Goal: Transaction & Acquisition: Purchase product/service

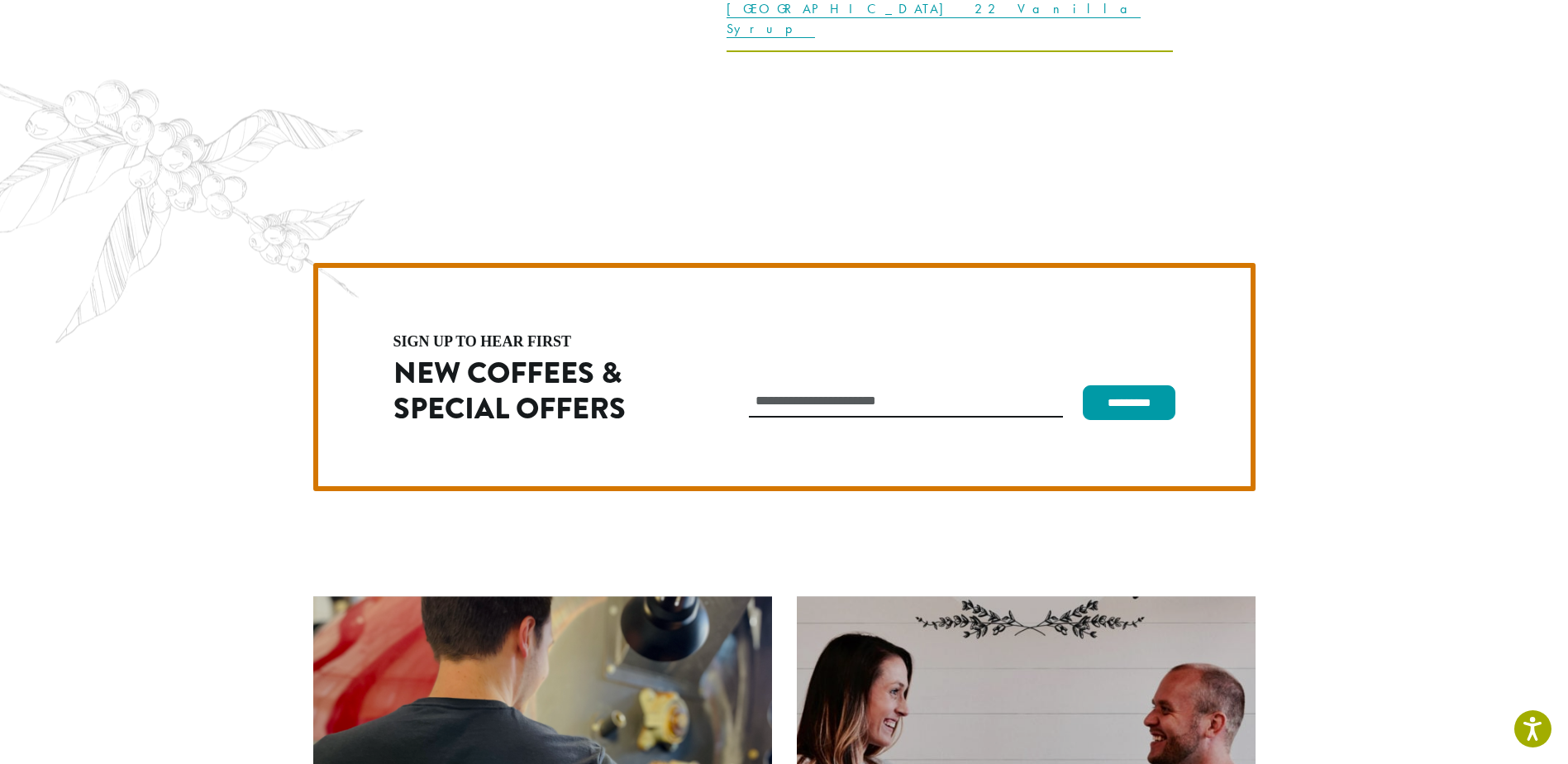
scroll to position [4672, 0]
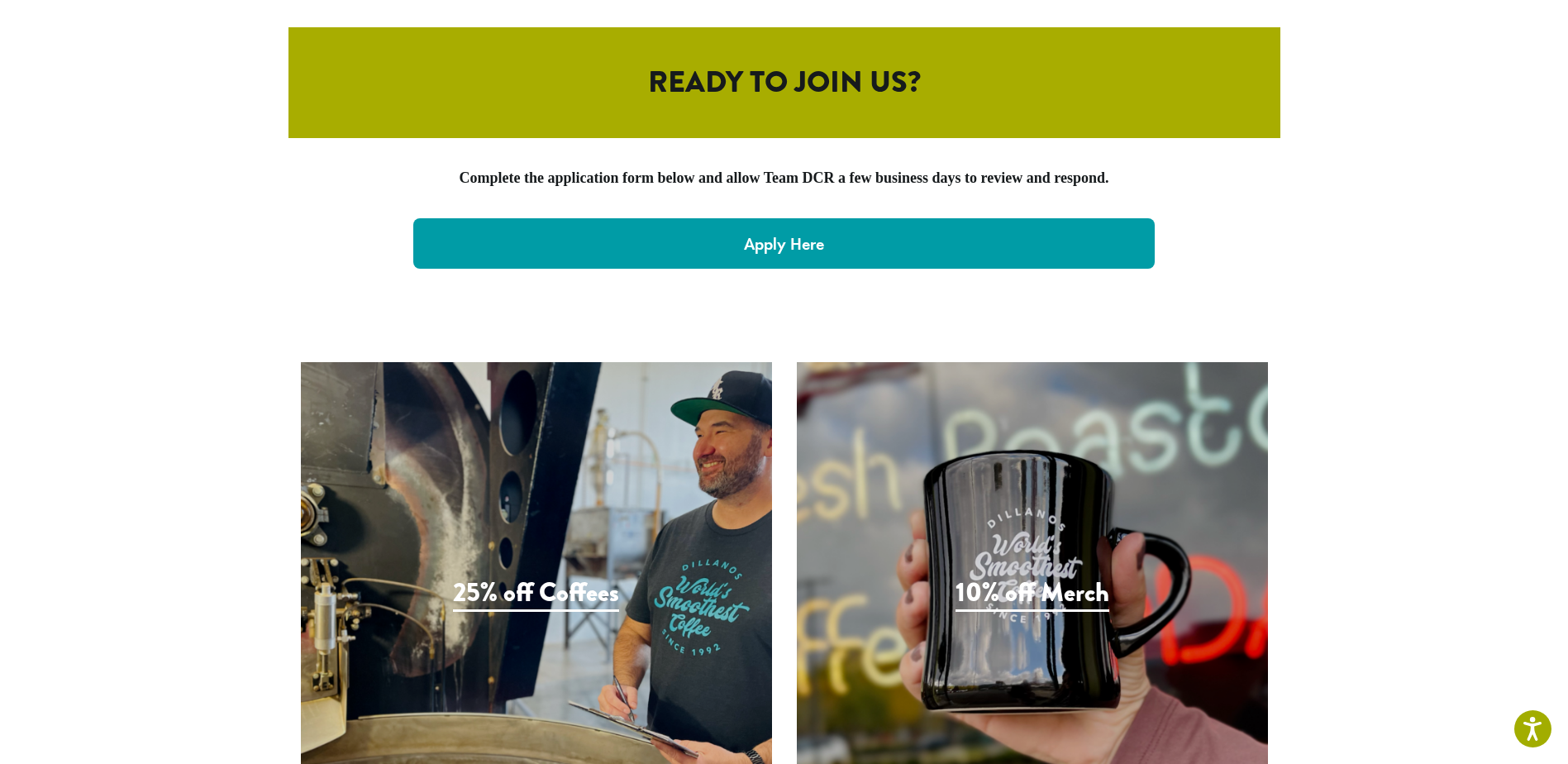
scroll to position [3473, 0]
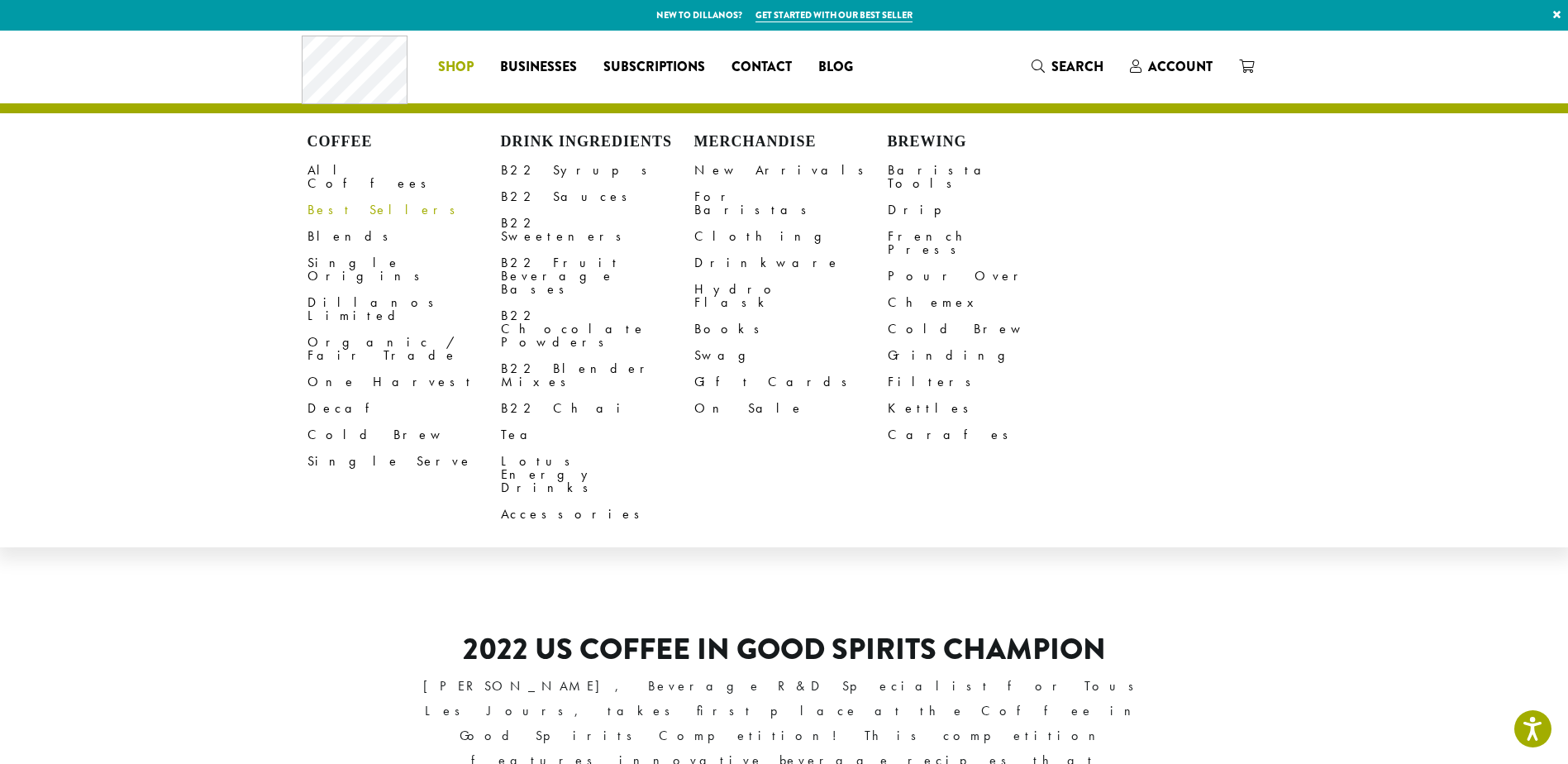
click at [334, 197] on link "Best Sellers" at bounding box center [404, 210] width 194 height 26
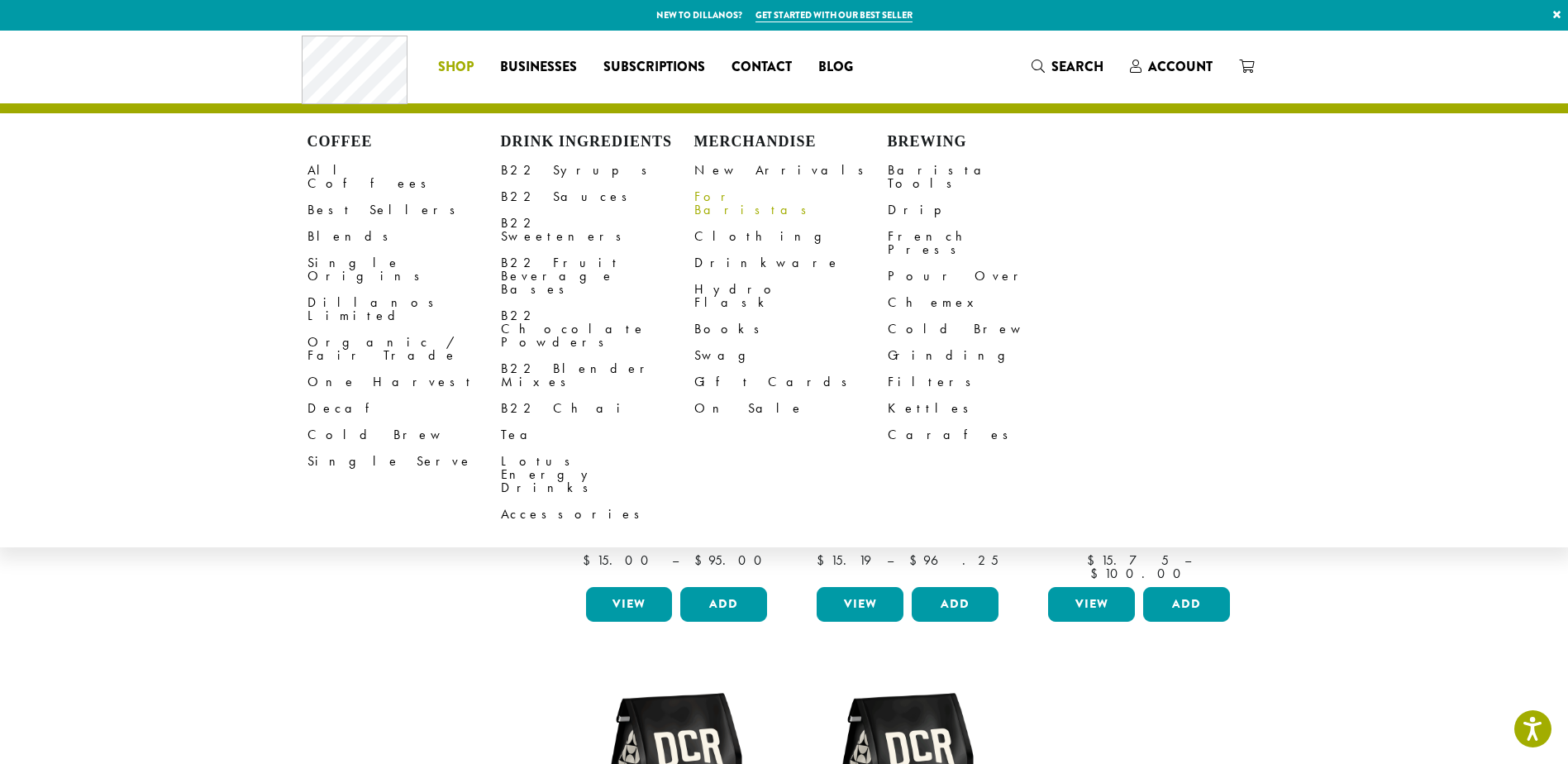
click at [723, 195] on link "For Baristas" at bounding box center [792, 203] width 194 height 40
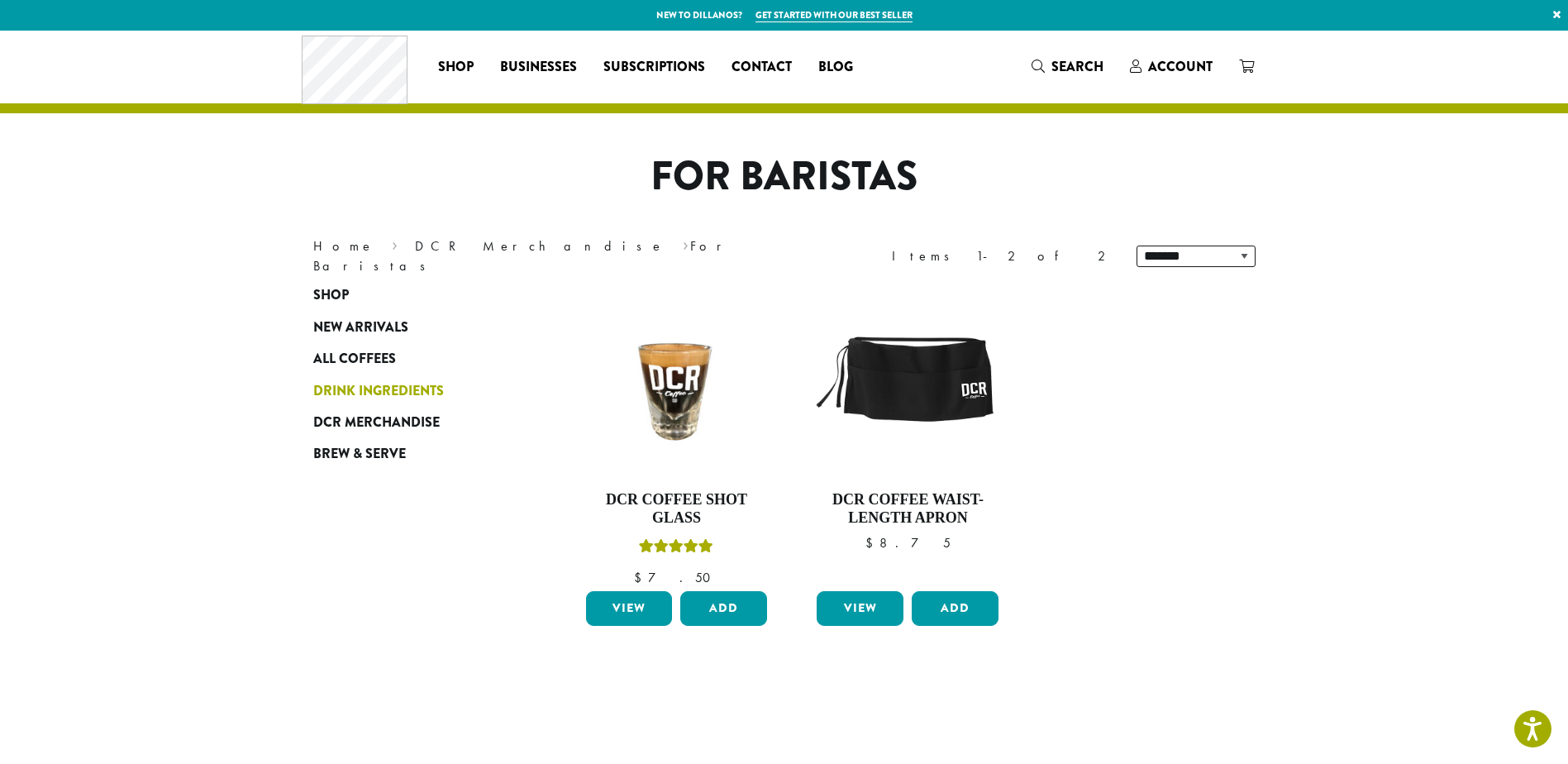
click at [371, 387] on span "Drink Ingredients" at bounding box center [378, 392] width 131 height 21
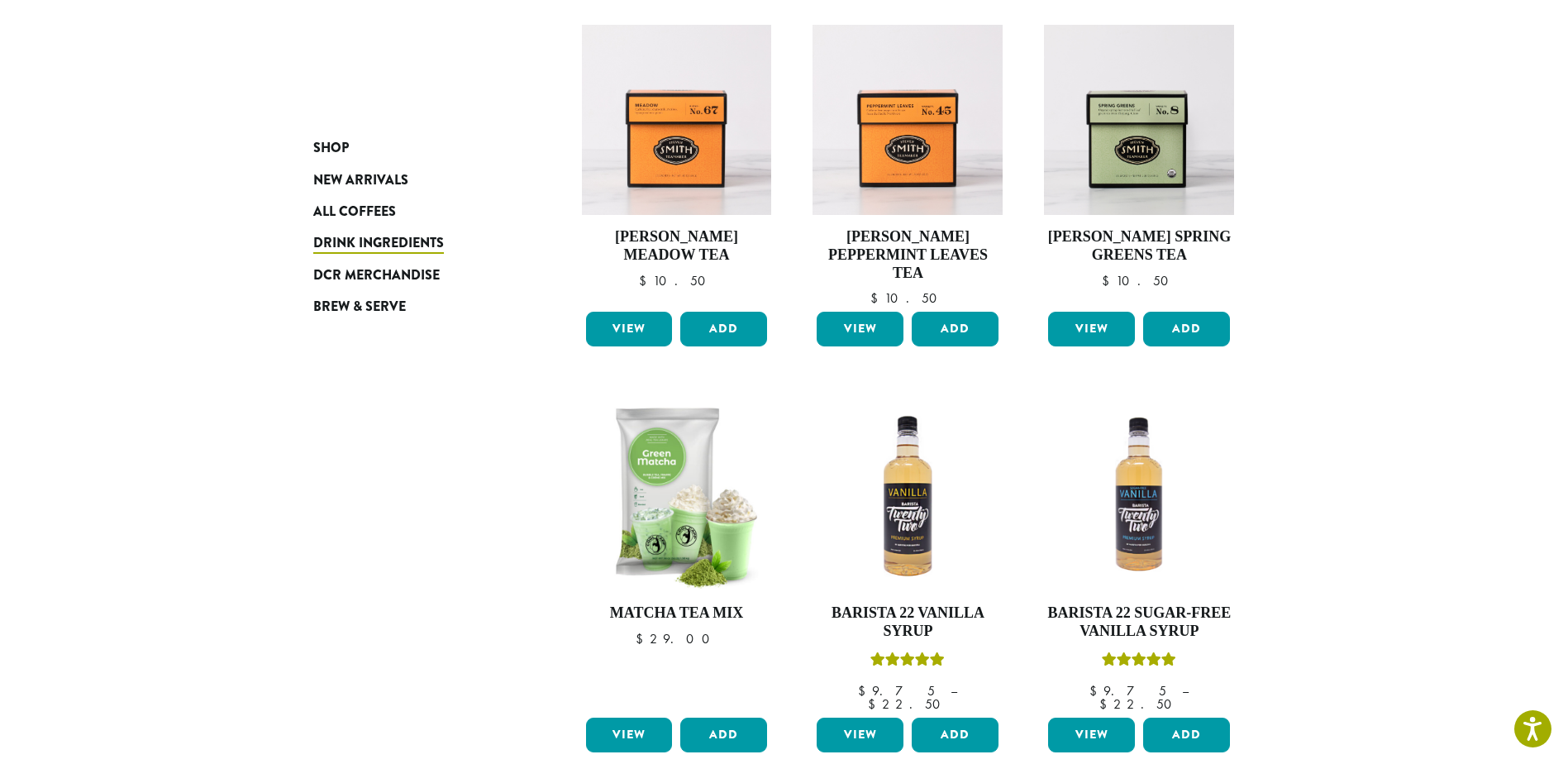
scroll to position [579, 0]
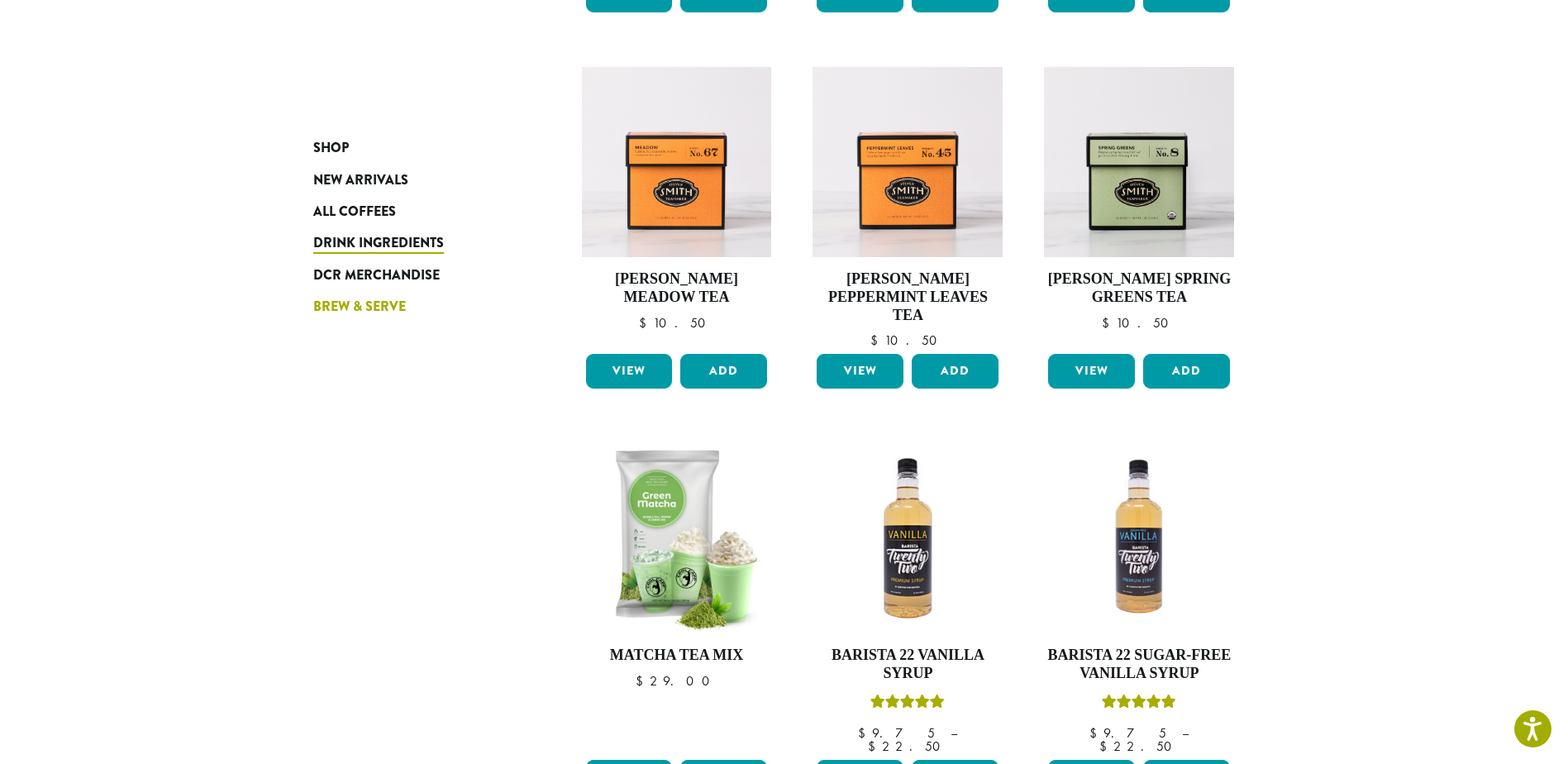
click at [376, 301] on span "Brew & Serve" at bounding box center [360, 307] width 93 height 21
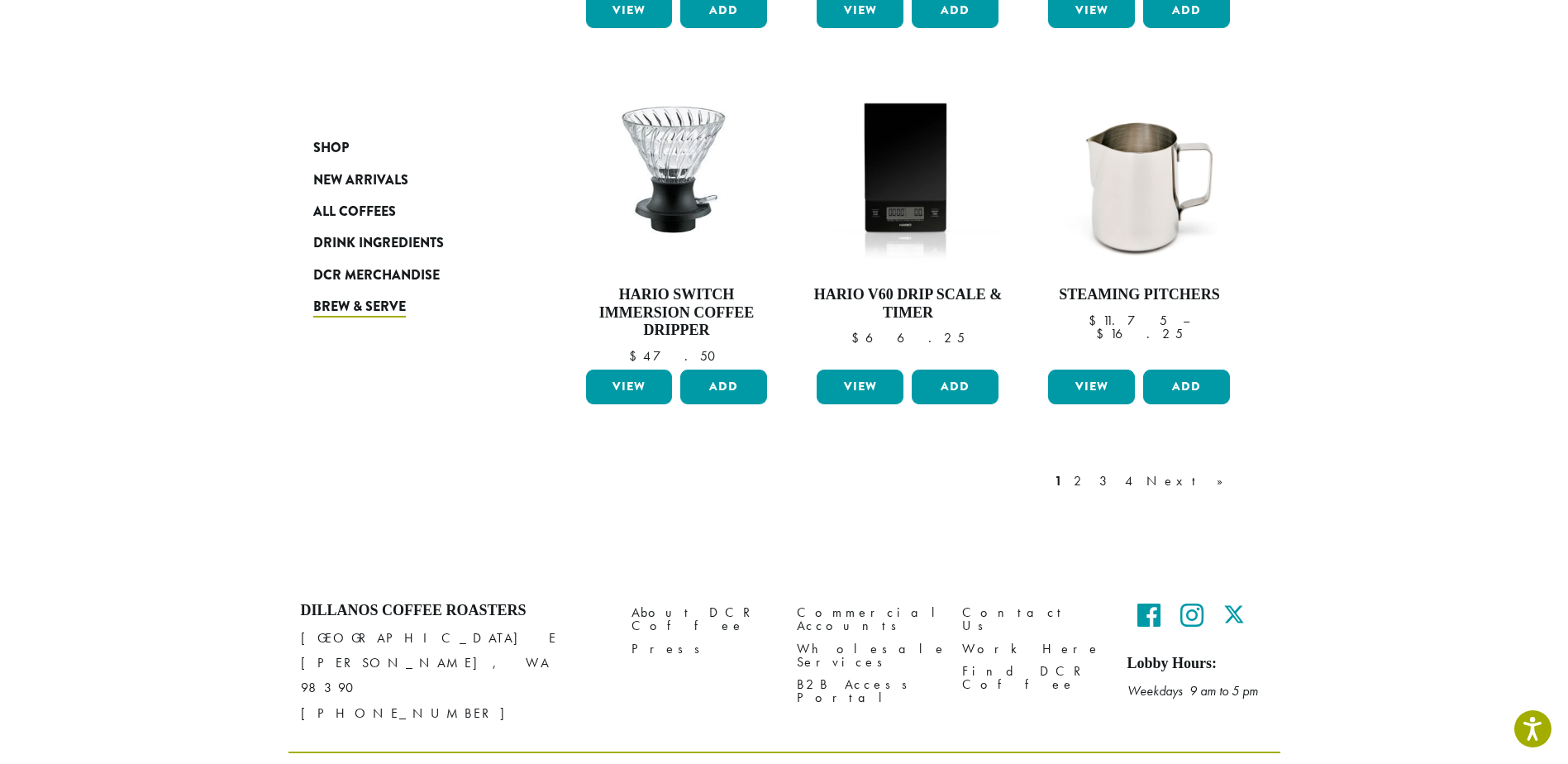
scroll to position [1322, 0]
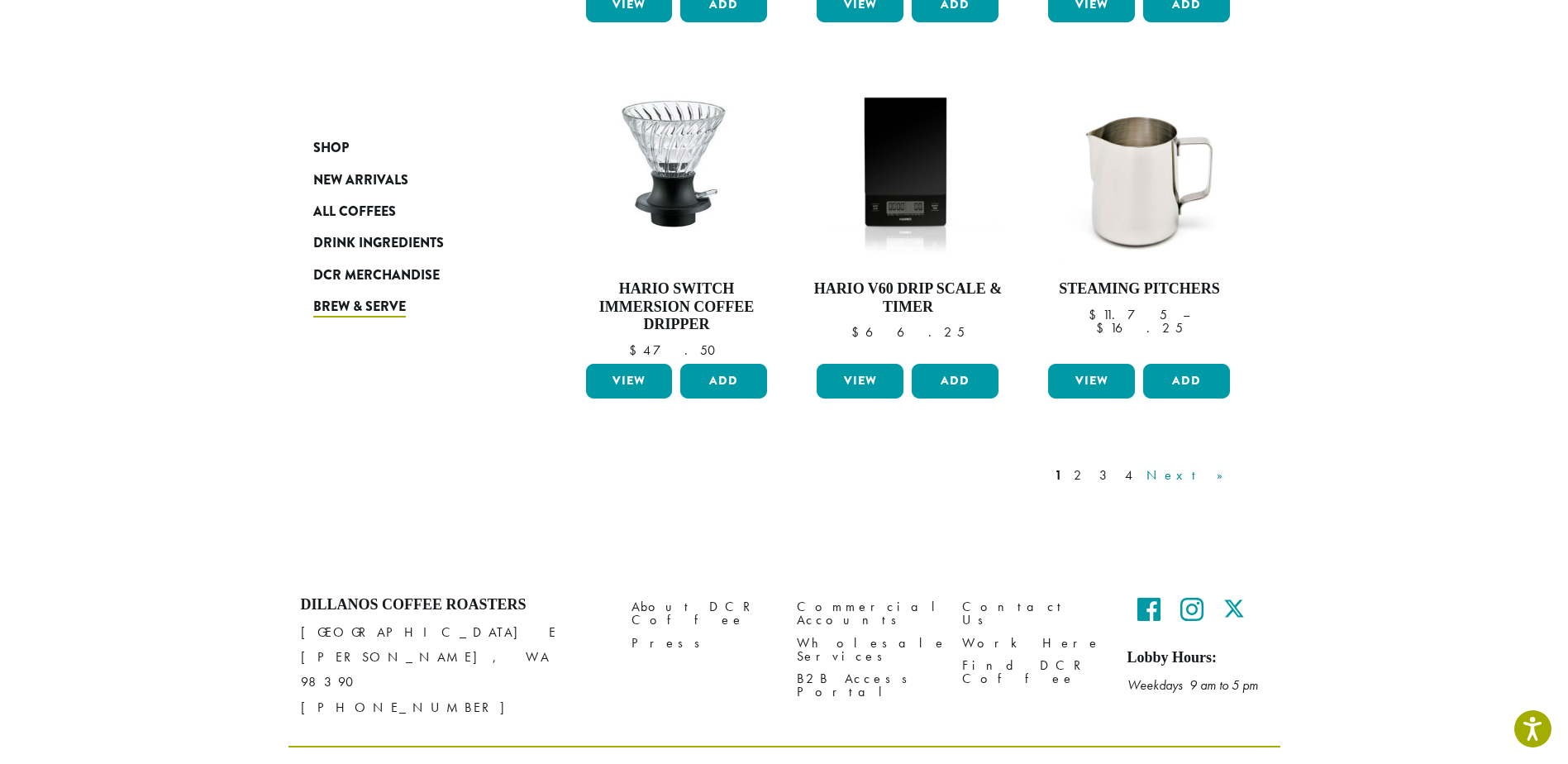
click at [1213, 466] on link "Next »" at bounding box center [1191, 476] width 95 height 20
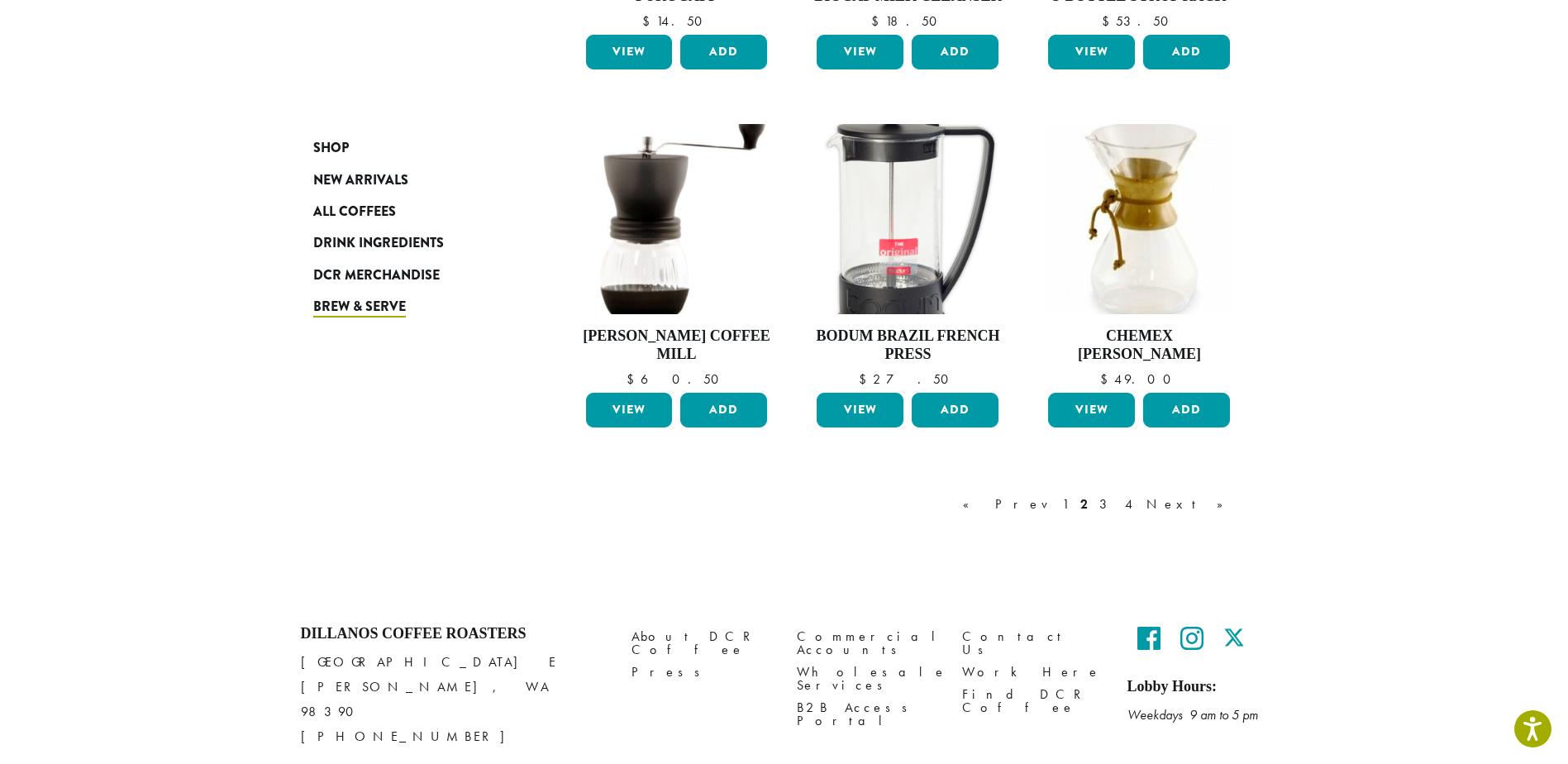
scroll to position [1259, 0]
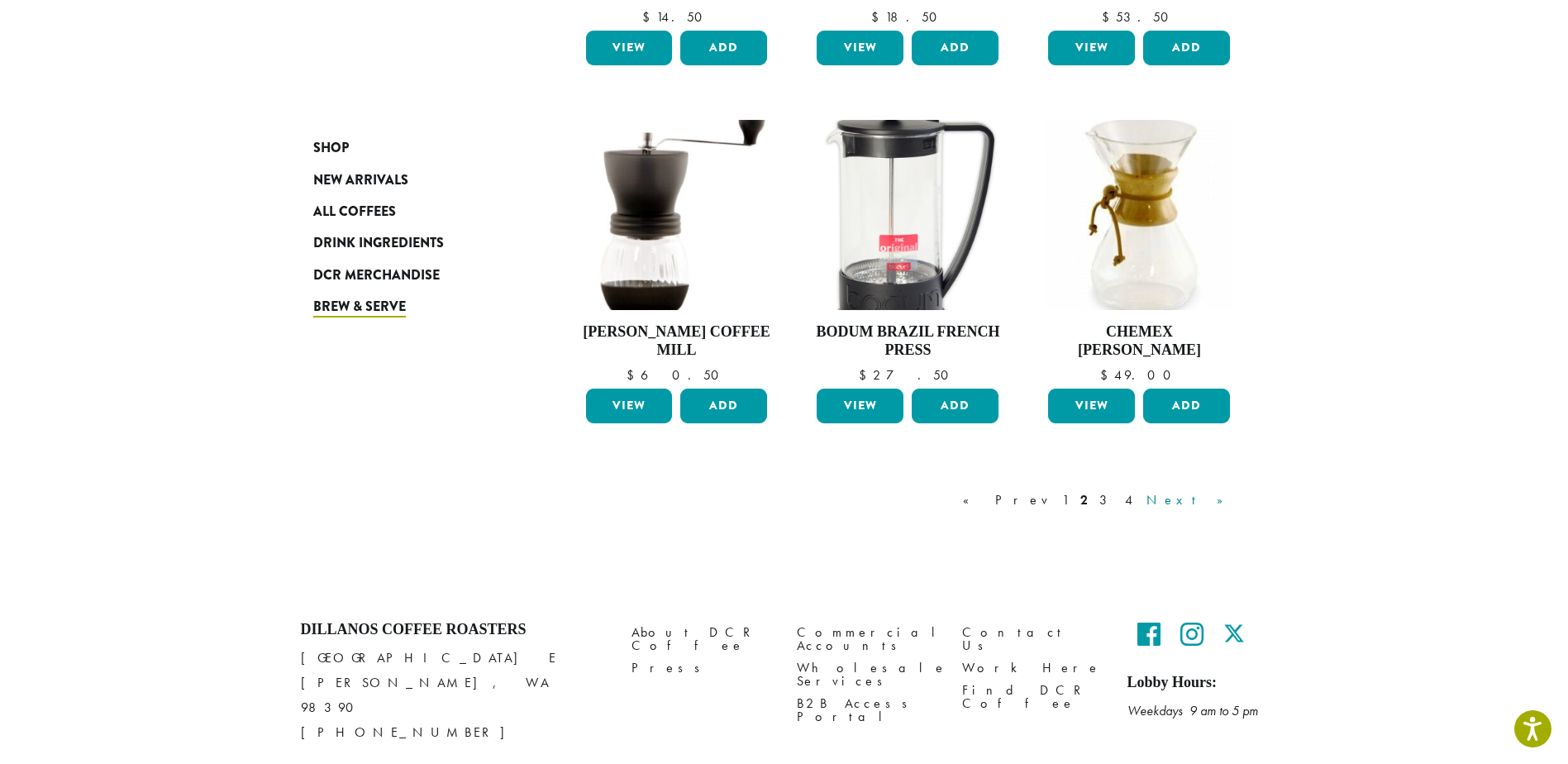
click at [1223, 497] on link "Next »" at bounding box center [1191, 500] width 95 height 20
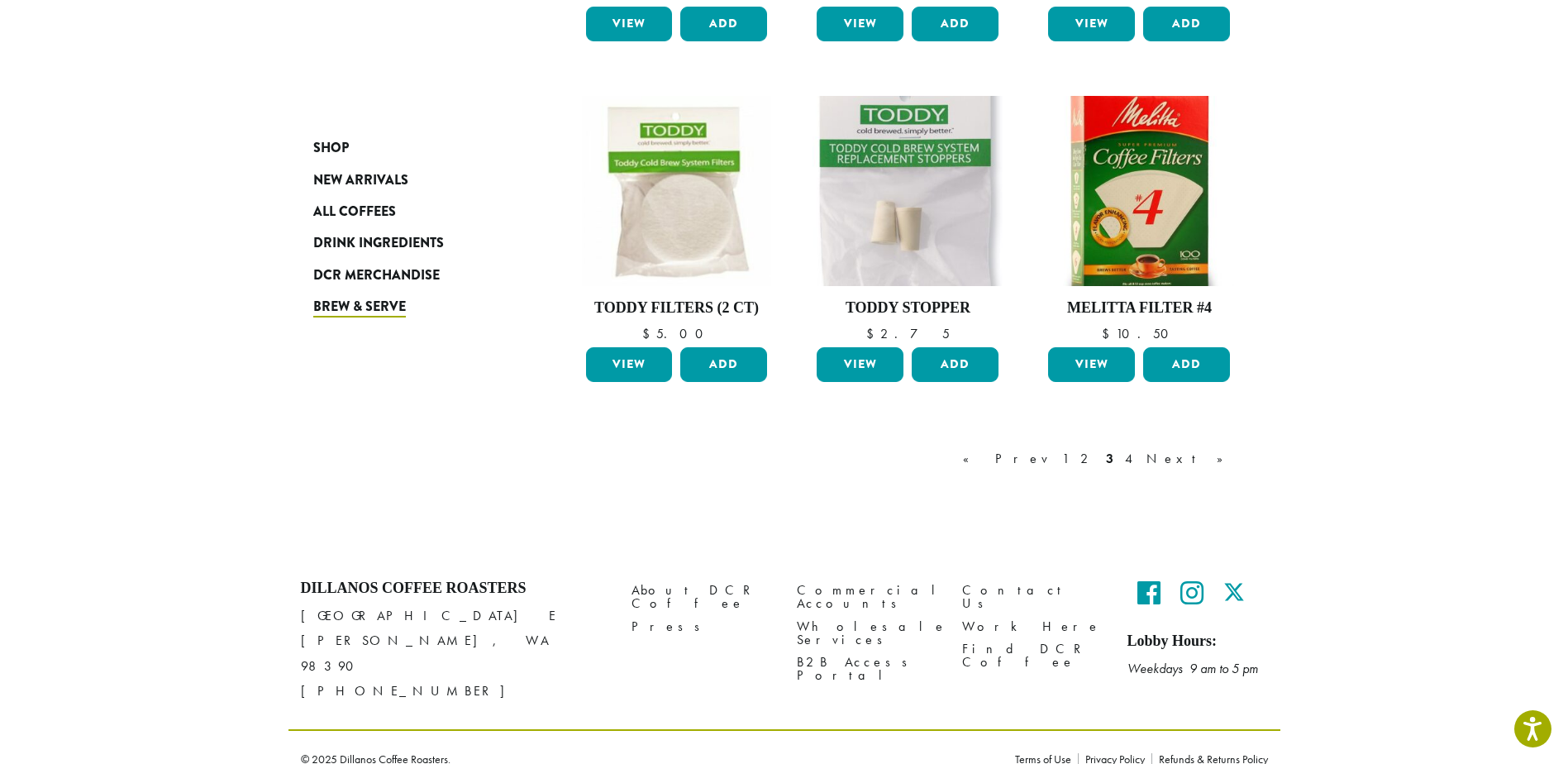
scroll to position [1250, 0]
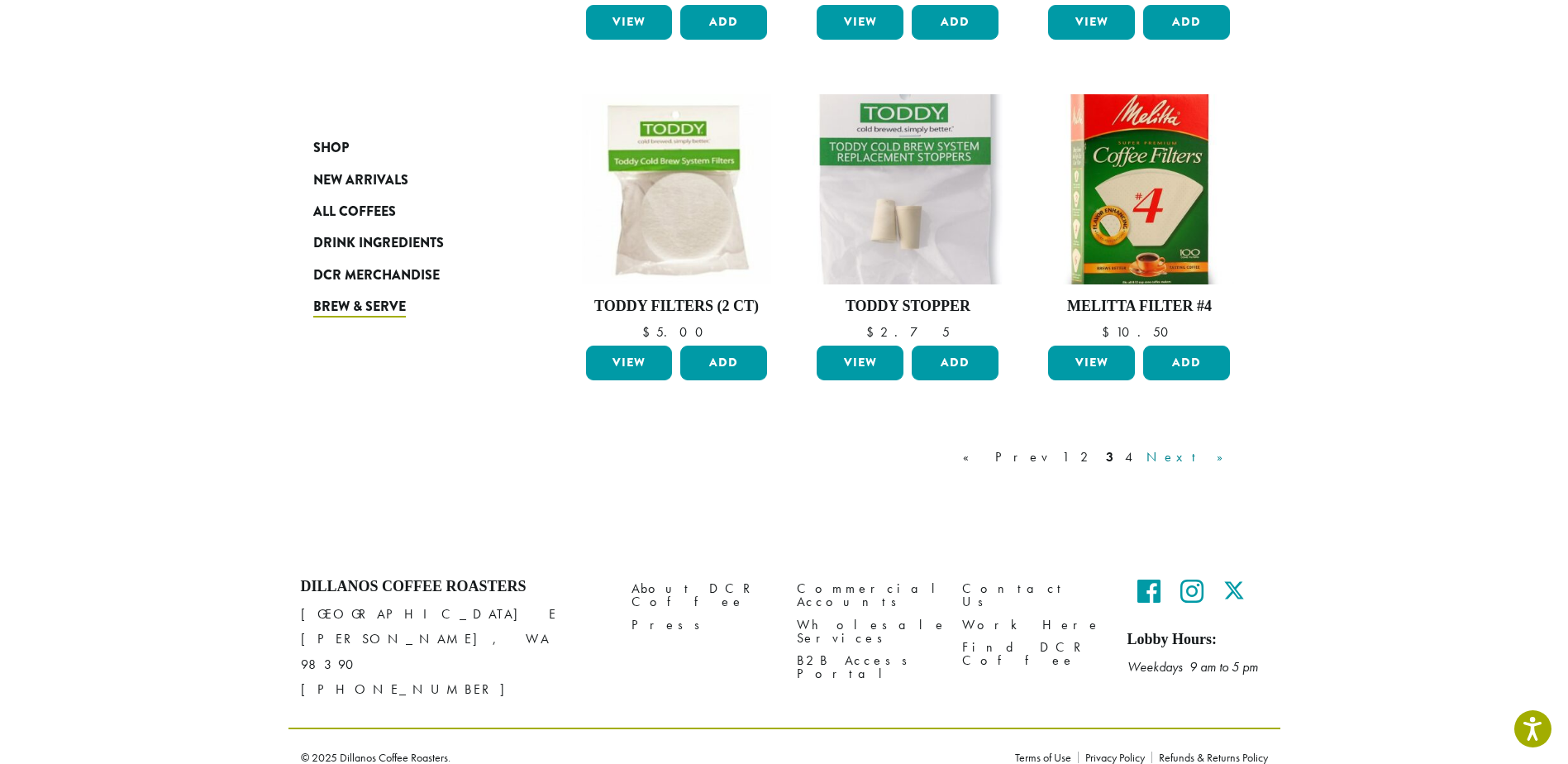
click at [1213, 453] on link "Next »" at bounding box center [1191, 457] width 95 height 20
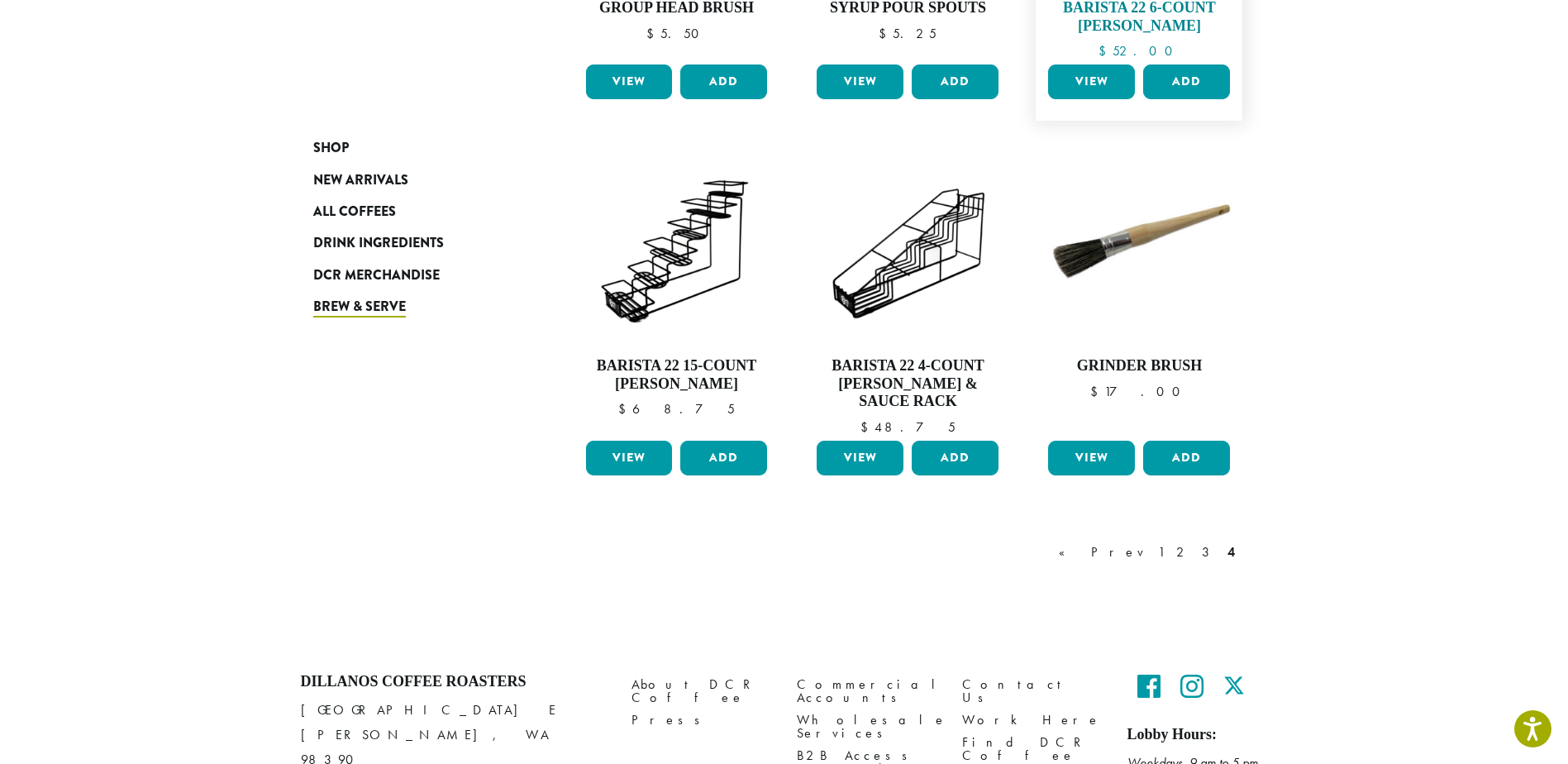
scroll to position [1240, 0]
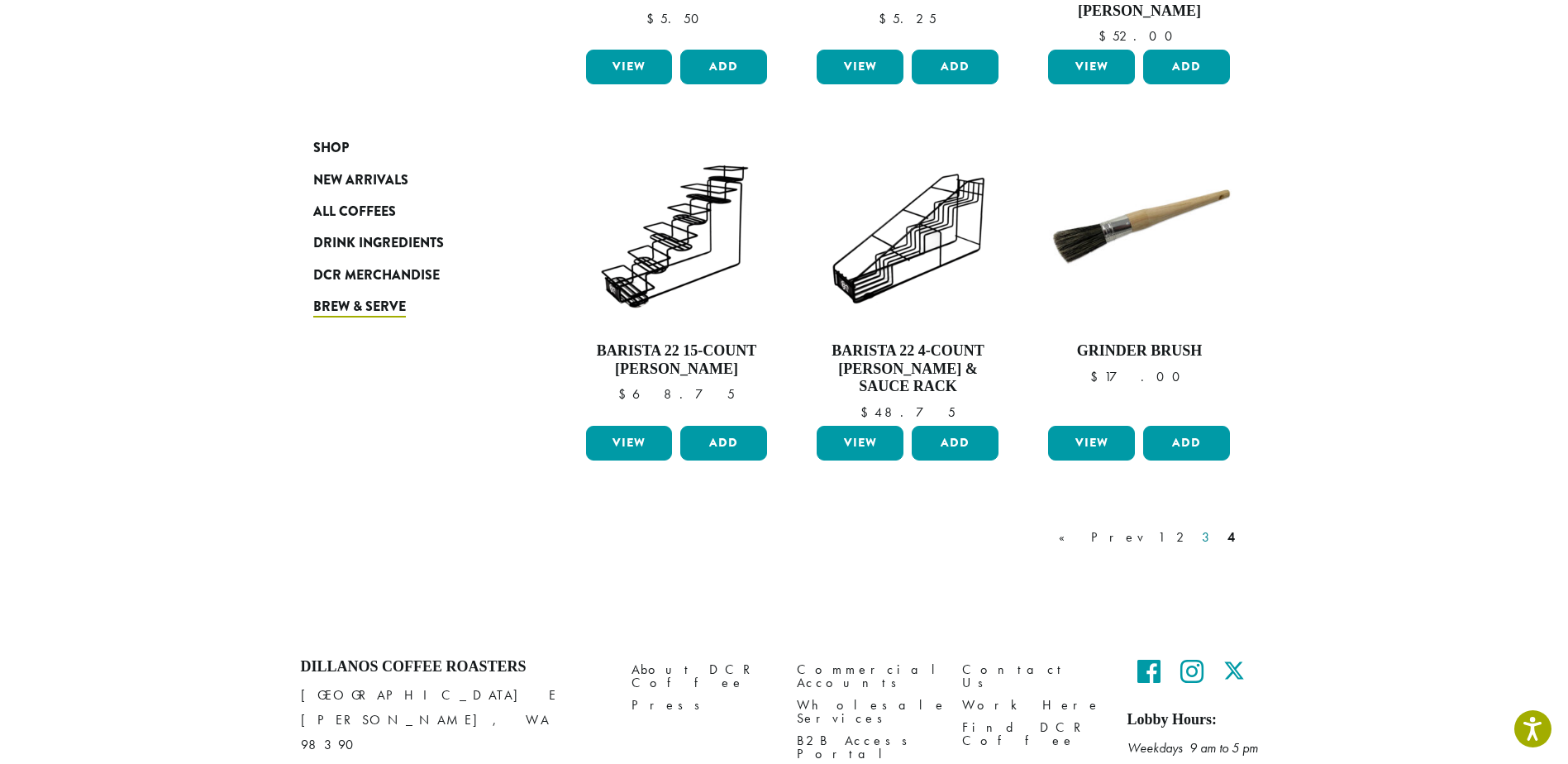
click at [1206, 527] on link "3" at bounding box center [1208, 537] width 21 height 20
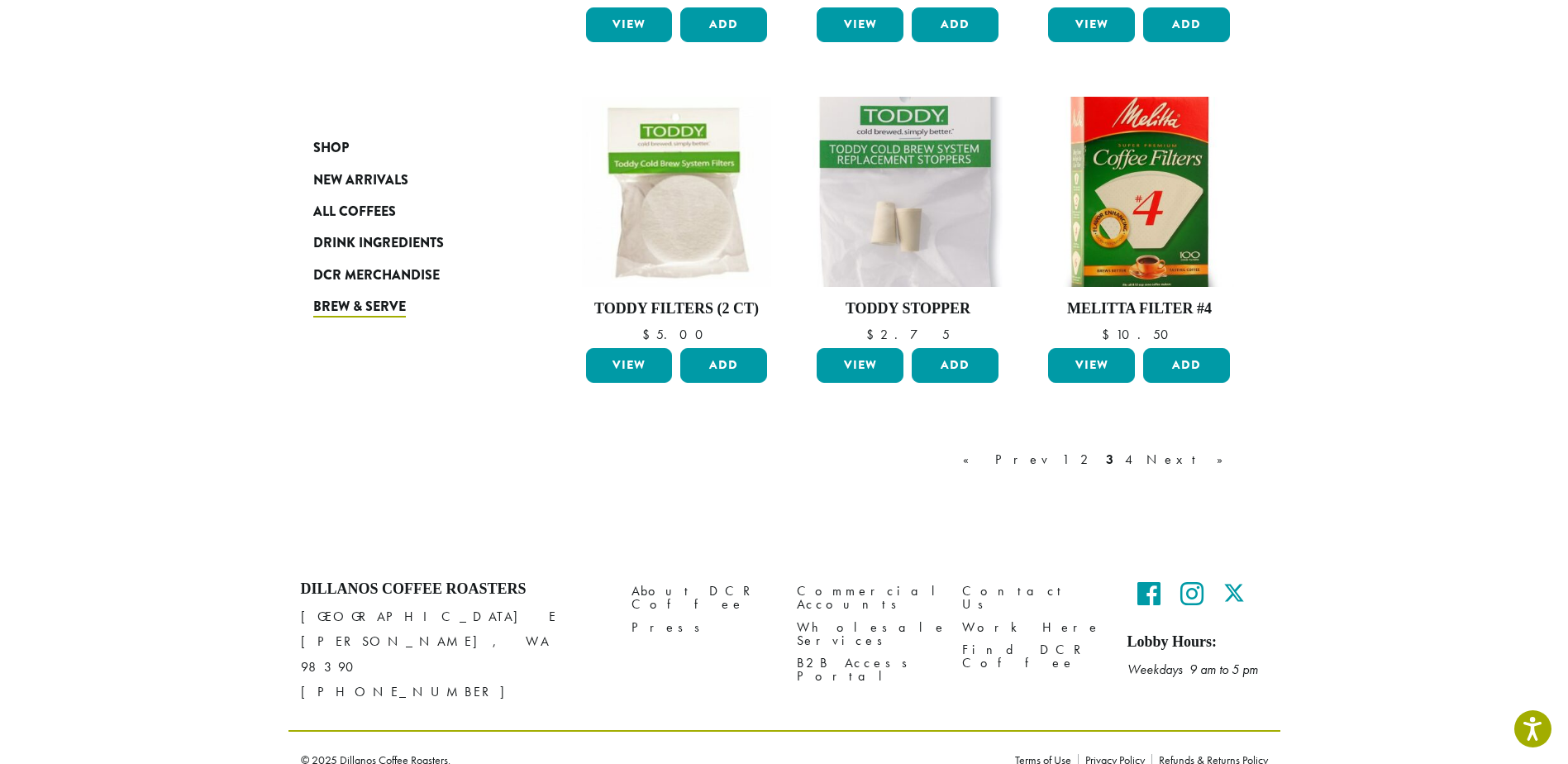
scroll to position [1250, 0]
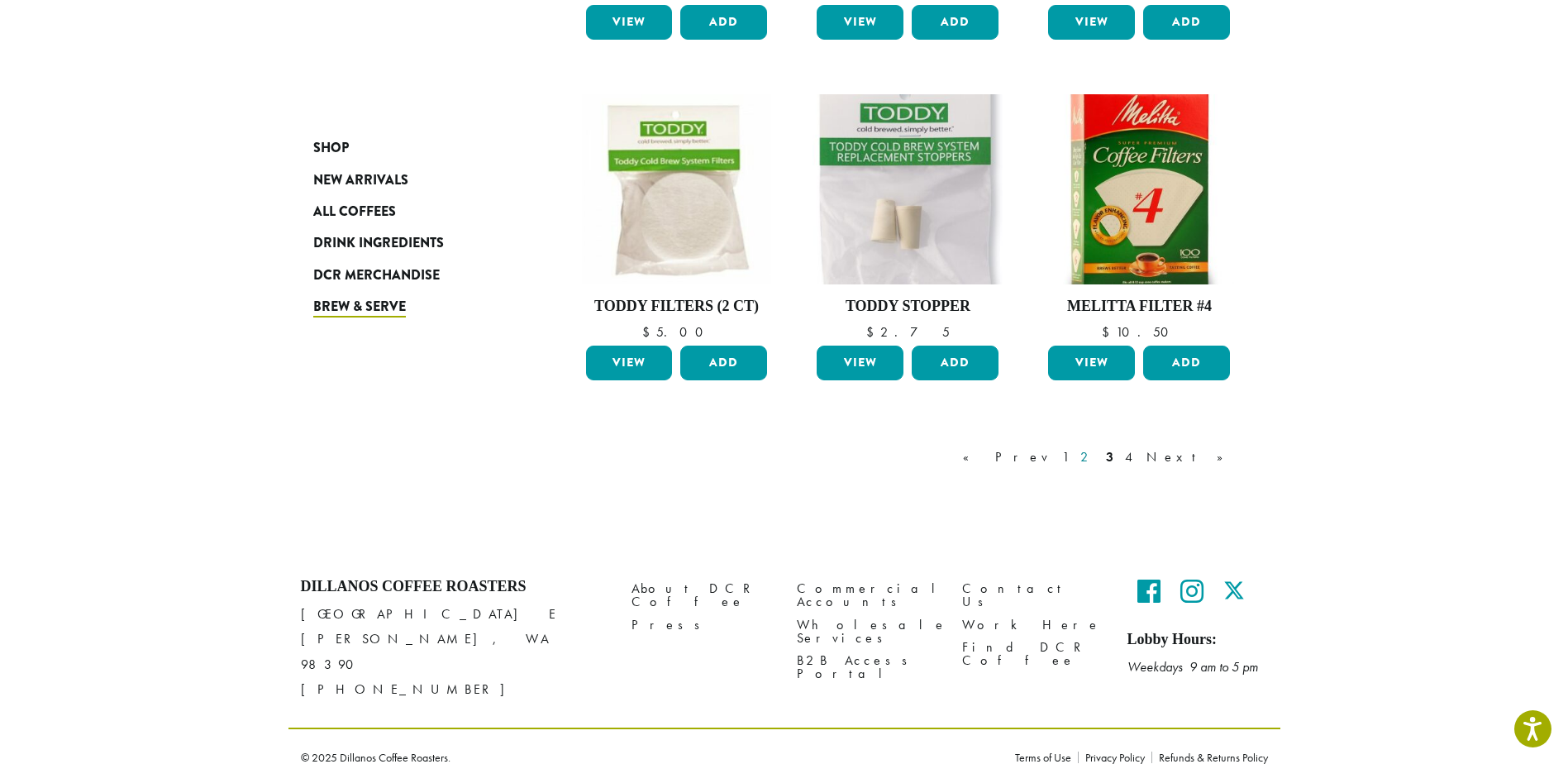
click at [1098, 454] on link "2" at bounding box center [1087, 457] width 21 height 20
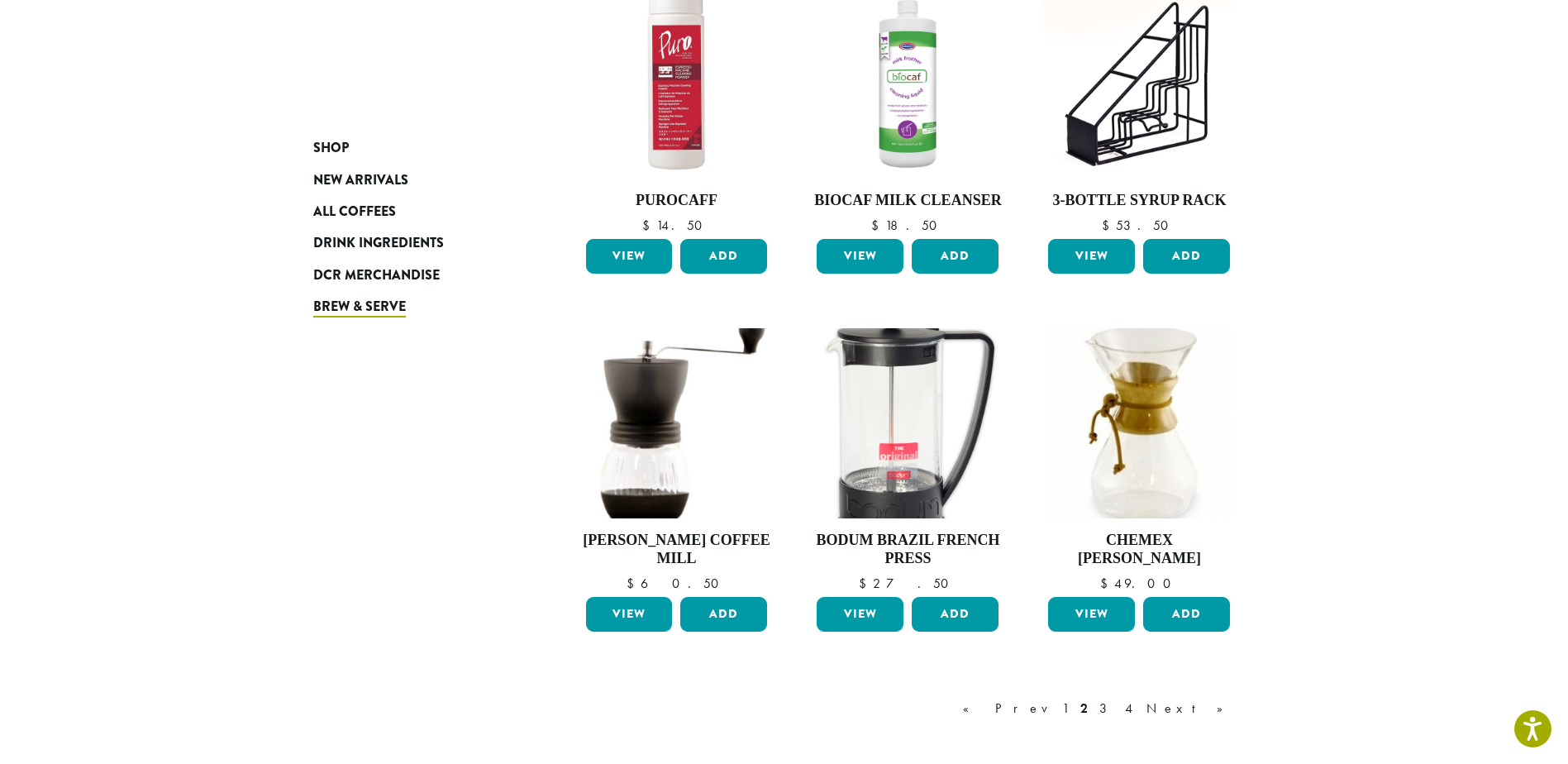
scroll to position [1094, 0]
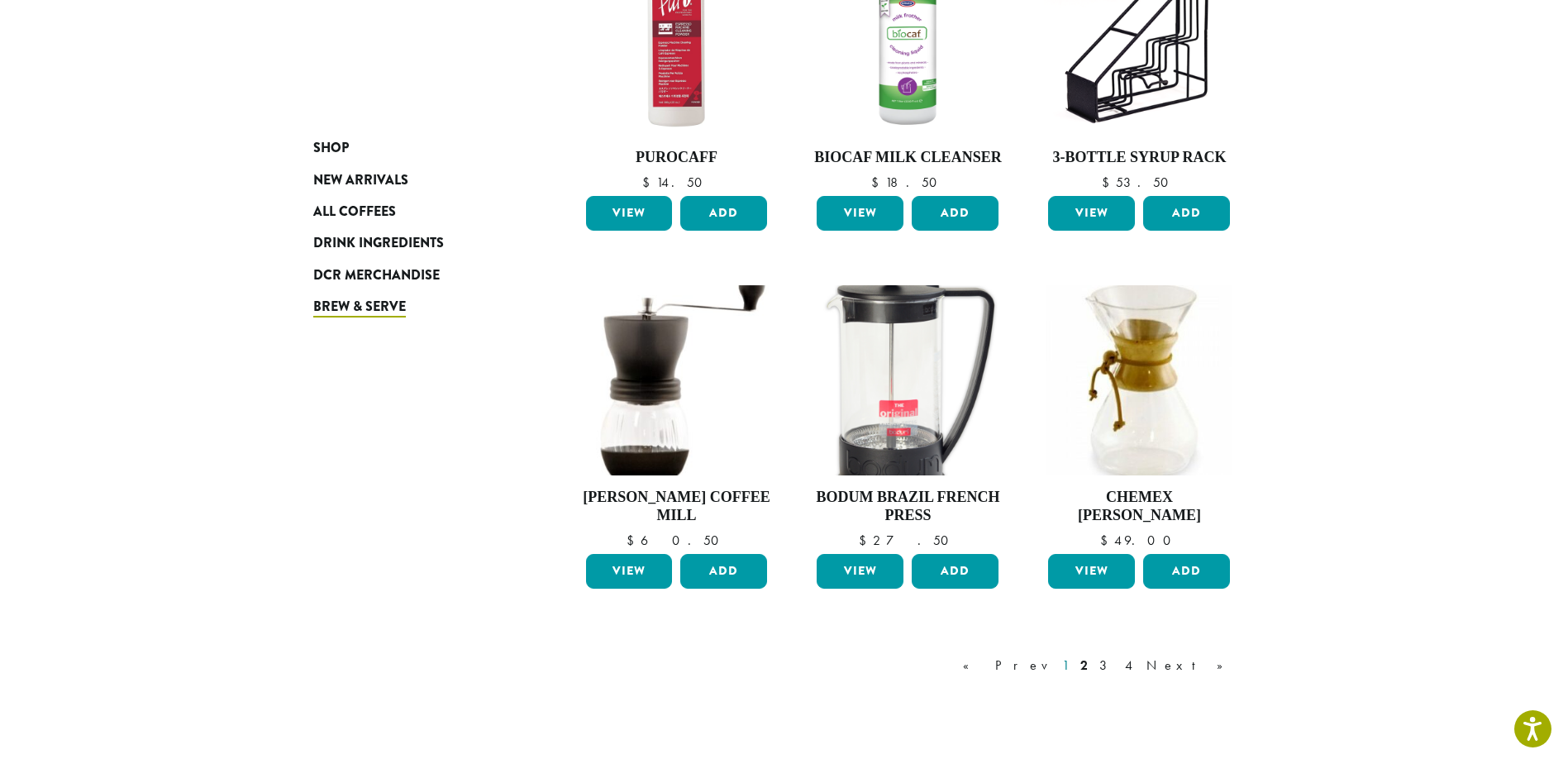
click at [1072, 667] on link "1" at bounding box center [1065, 665] width 13 height 20
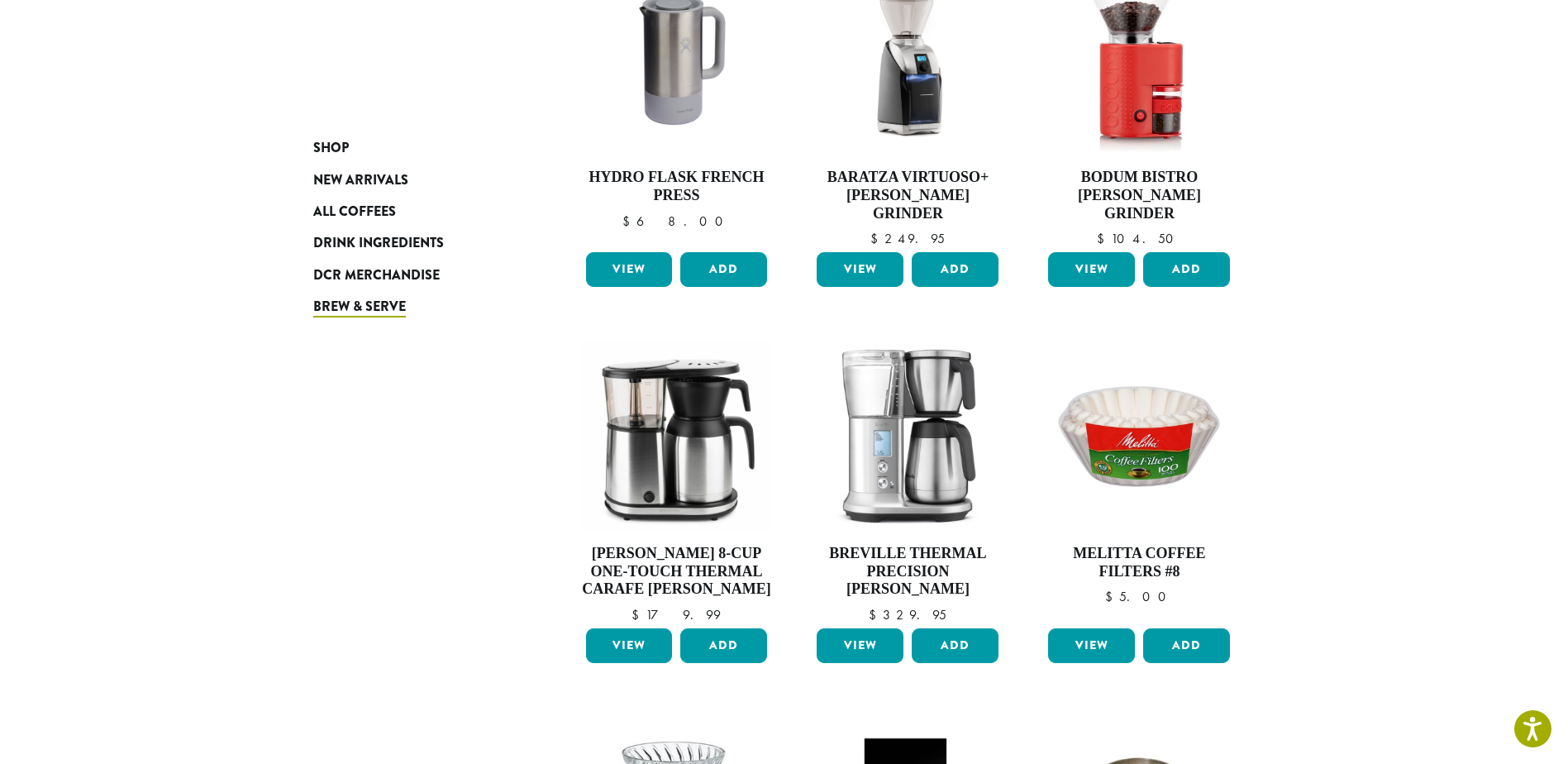
scroll to position [598, 0]
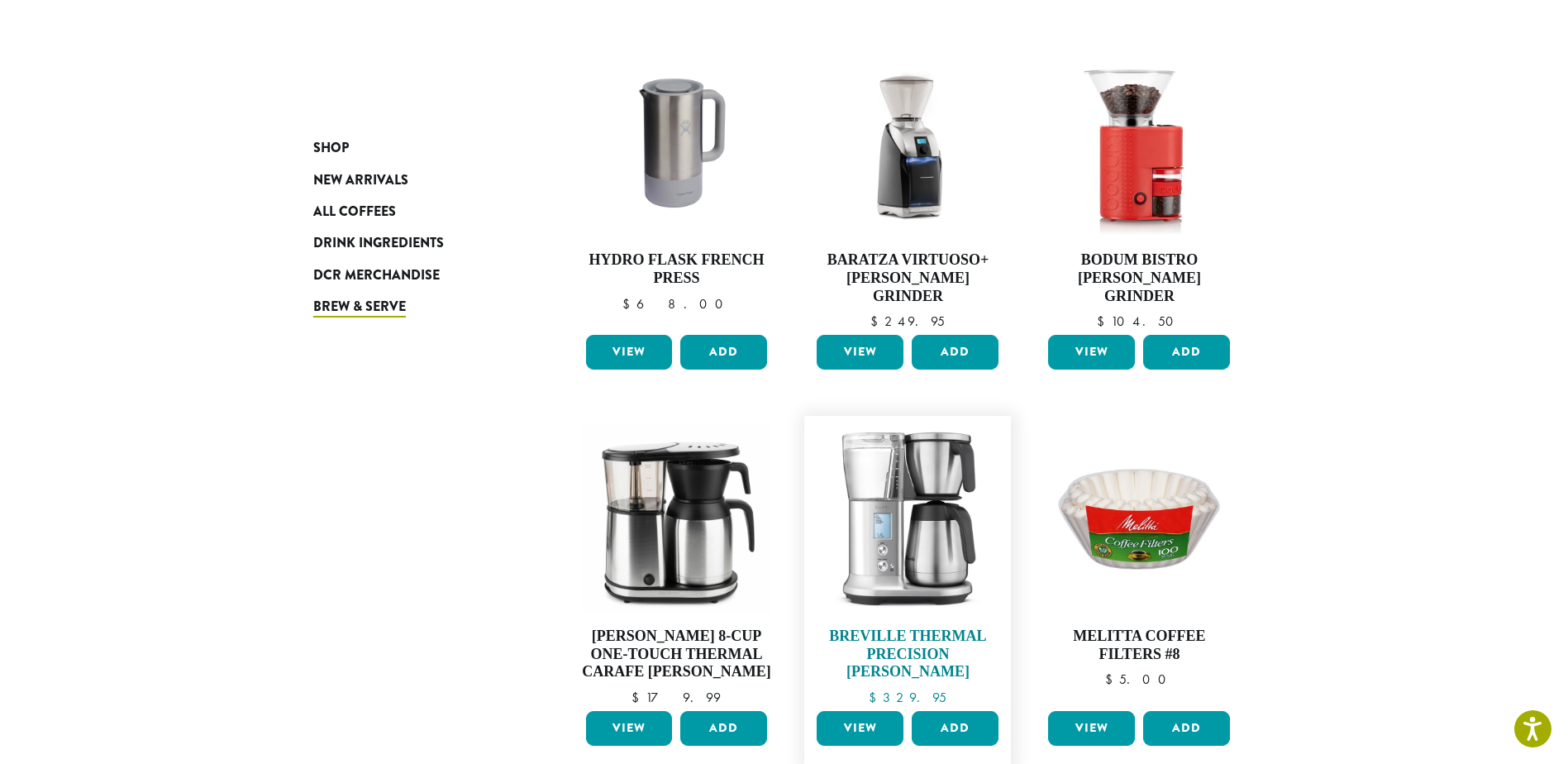
click at [925, 630] on h4 "Breville Thermal Precision Brewer" at bounding box center [908, 654] width 190 height 54
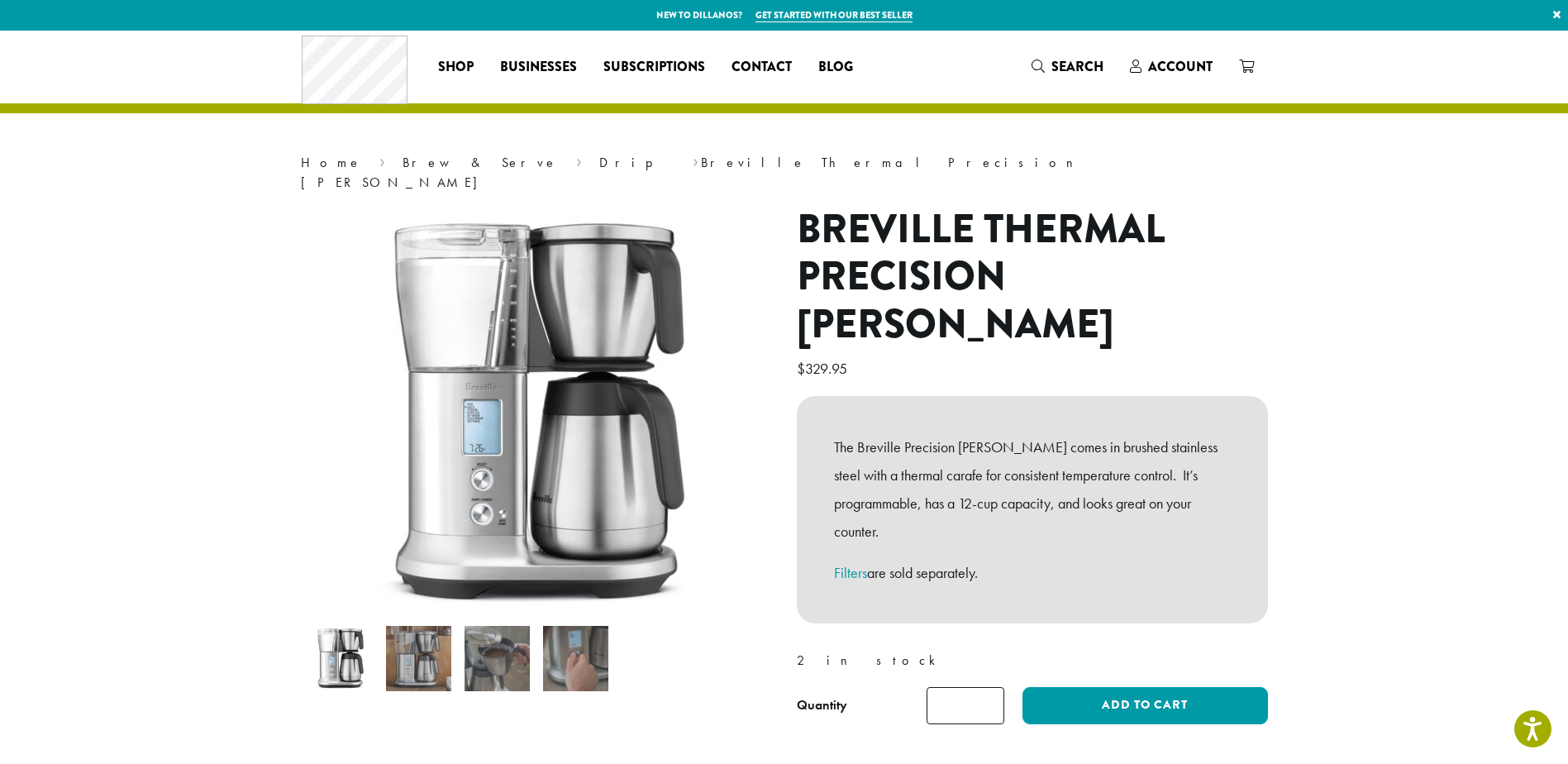
click at [574, 632] on img at bounding box center [576, 659] width 66 height 66
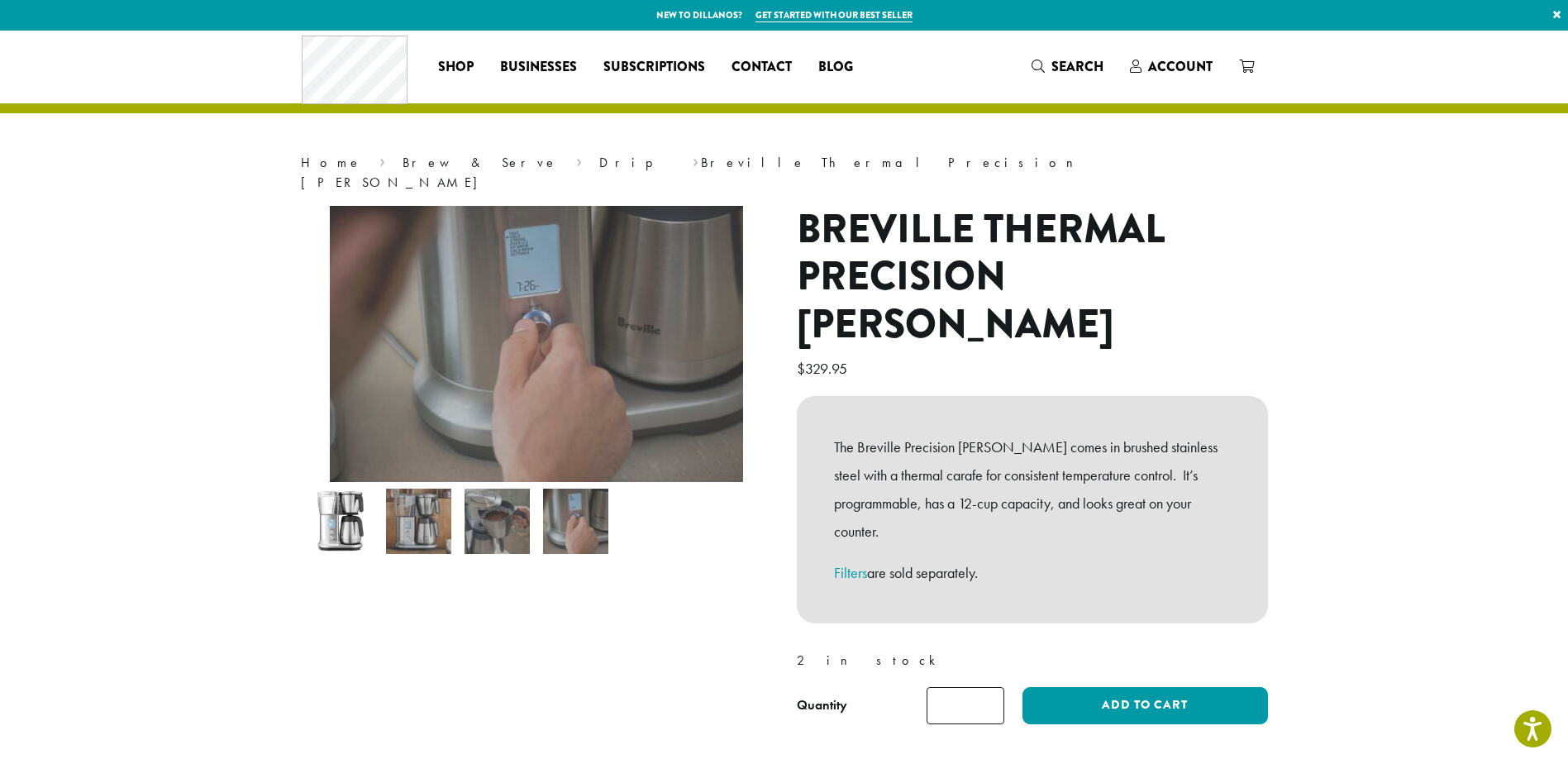
click at [489, 492] on img at bounding box center [498, 521] width 66 height 66
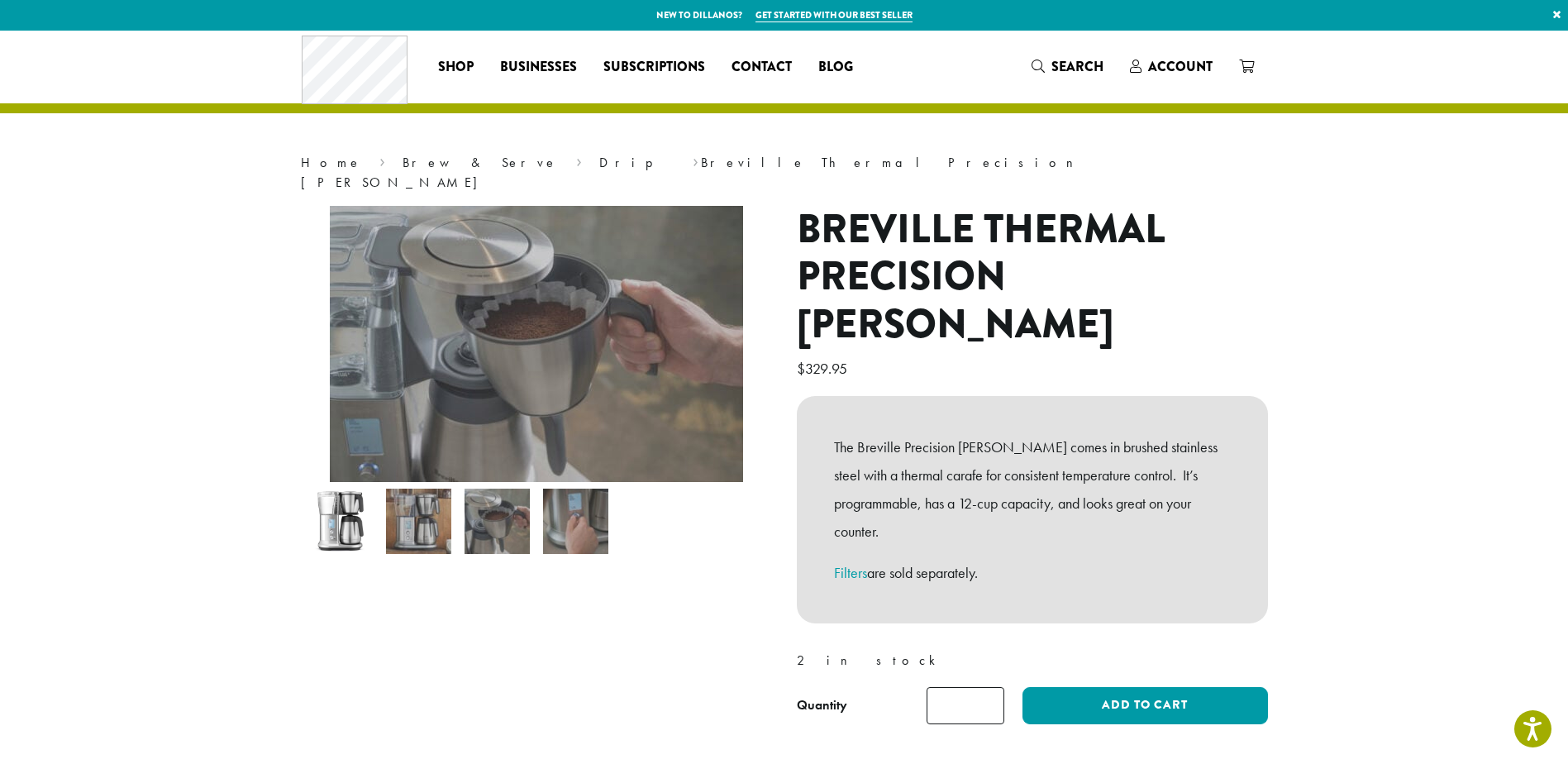
click at [412, 498] on img at bounding box center [419, 521] width 66 height 66
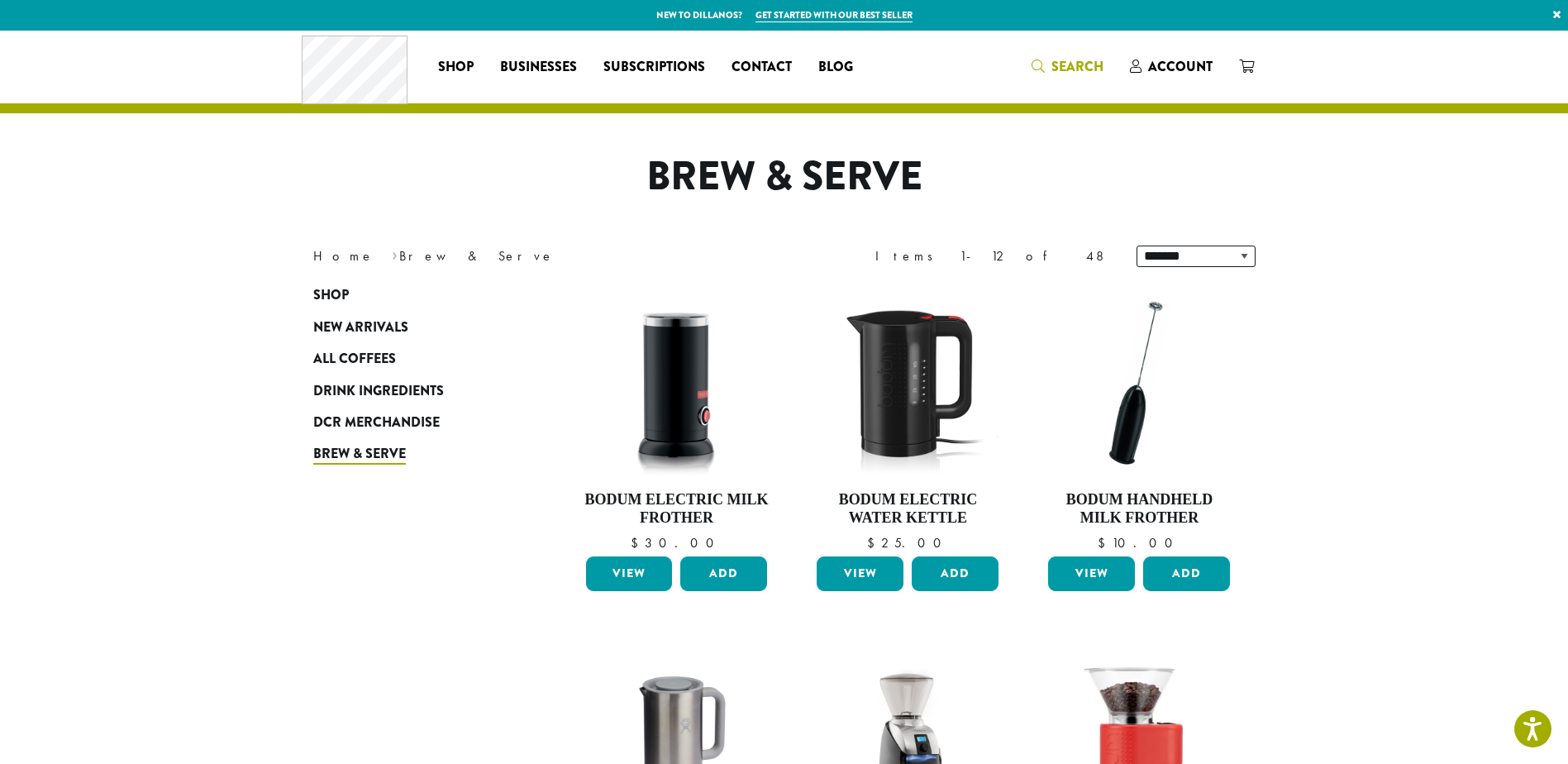
click at [1043, 63] on icon "Search" at bounding box center [1038, 67] width 13 height 13
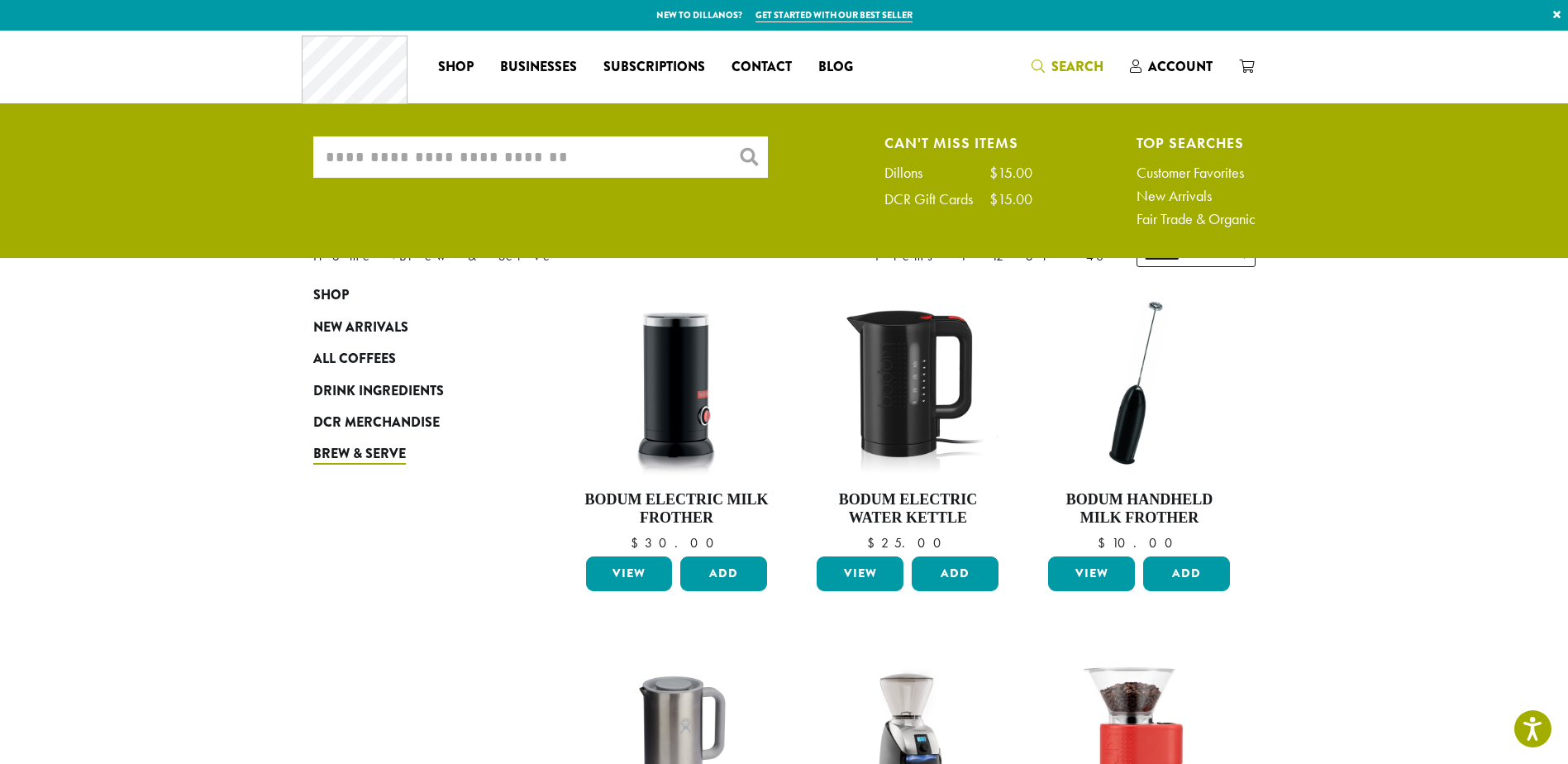
click at [317, 169] on input "What are you searching for?" at bounding box center [541, 157] width 455 height 41
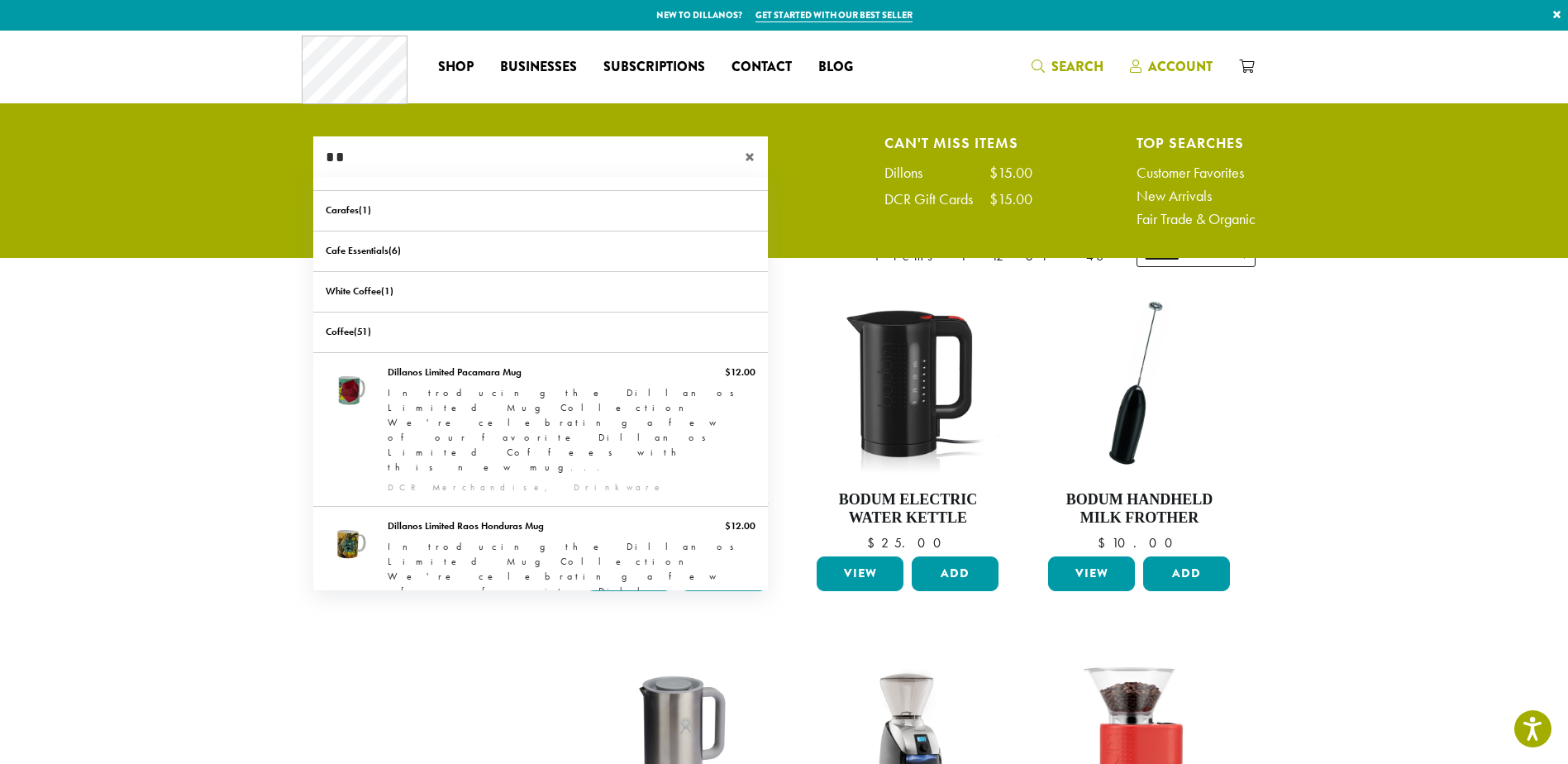
type input "*"
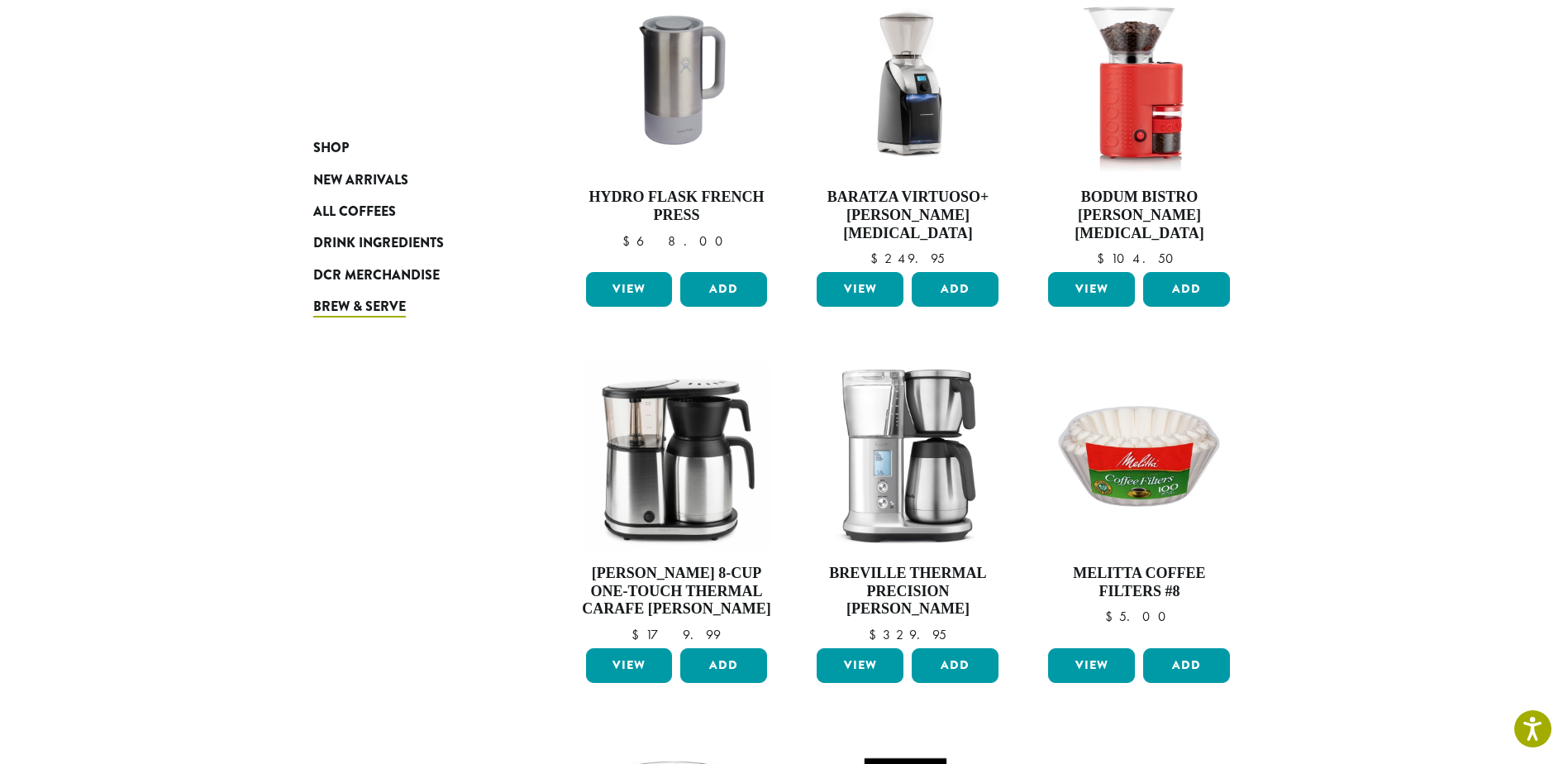
scroll to position [661, 0]
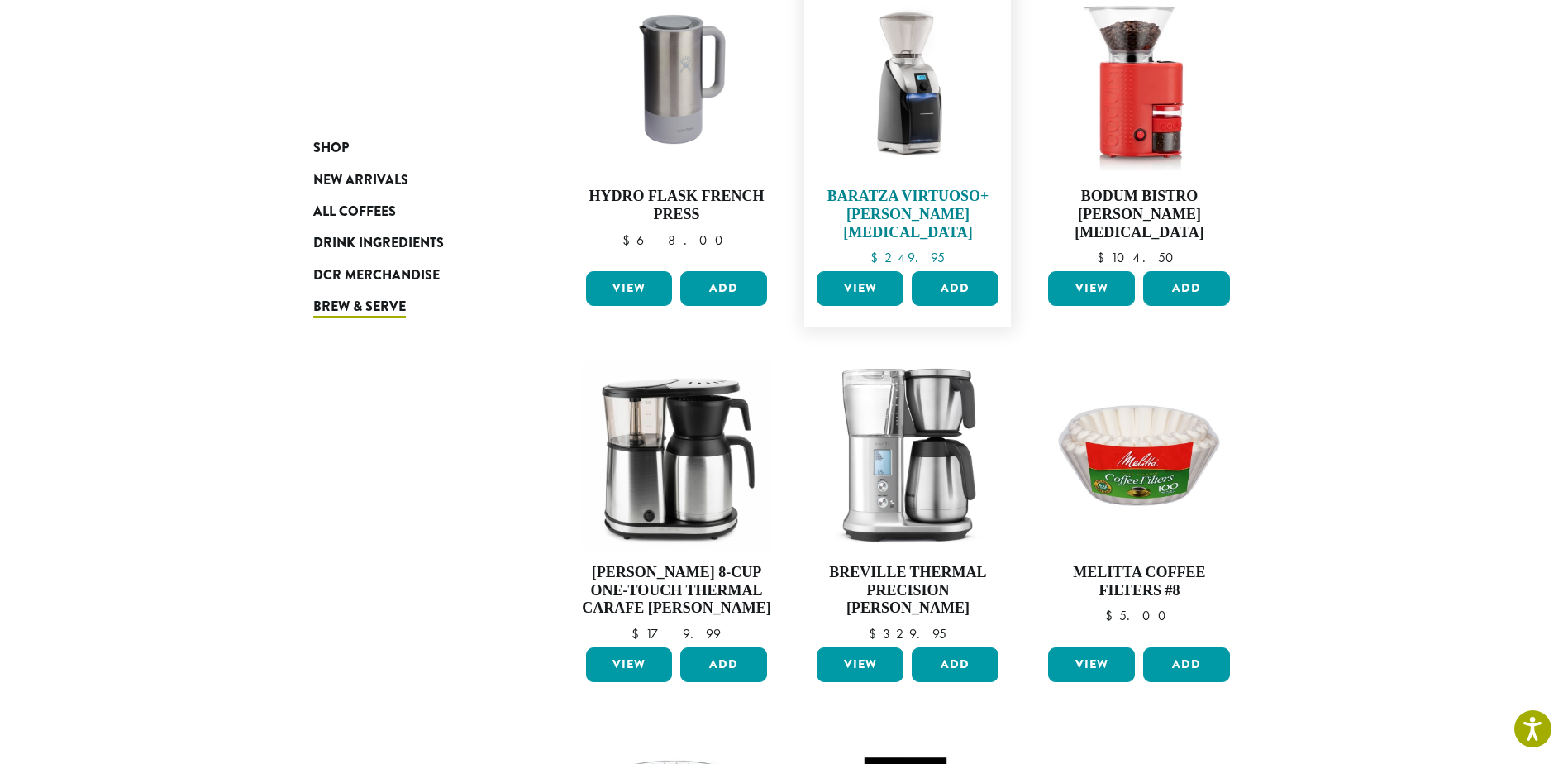
type input "**********"
click at [906, 114] on img at bounding box center [908, 79] width 190 height 190
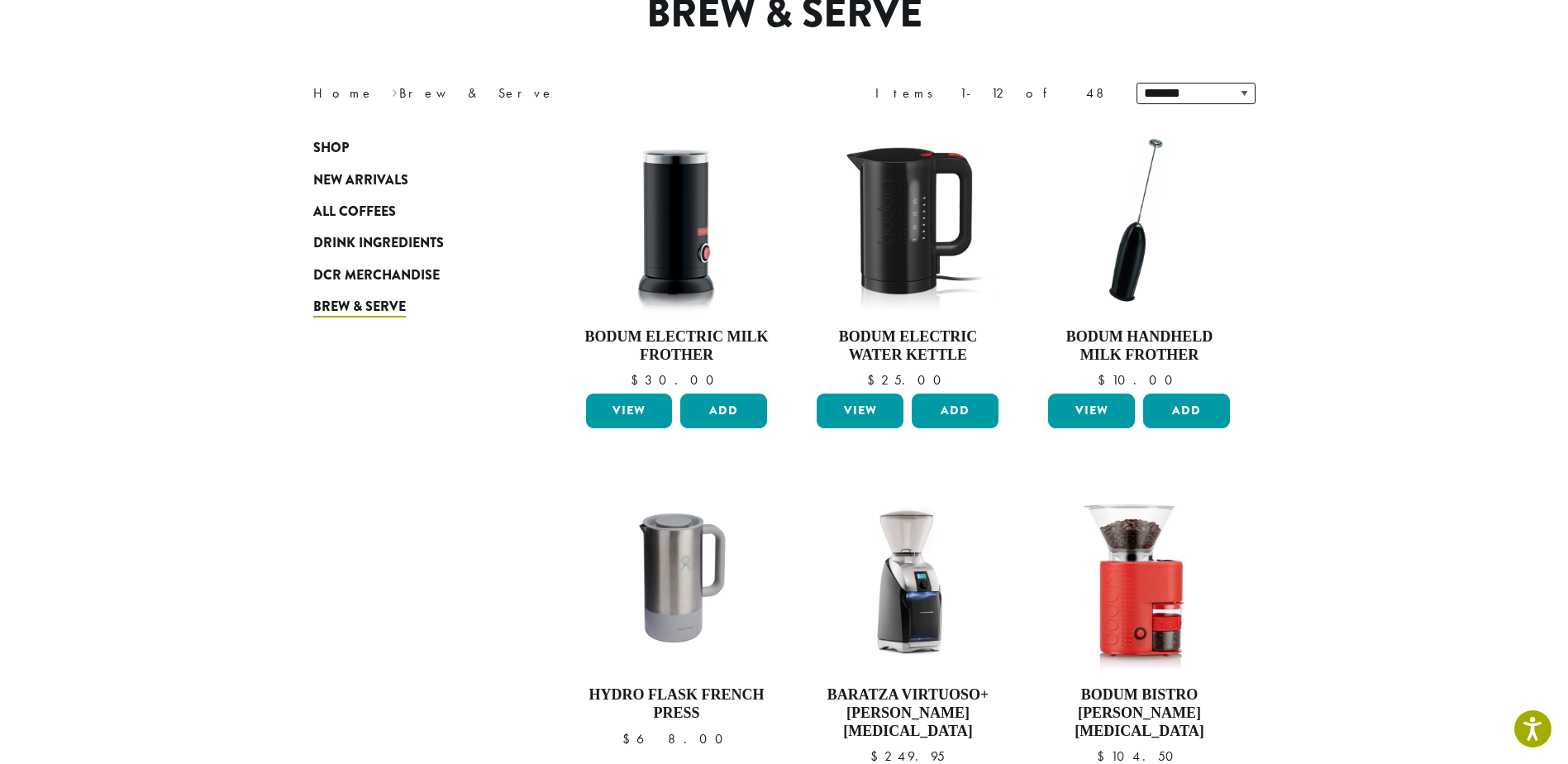
scroll to position [255, 0]
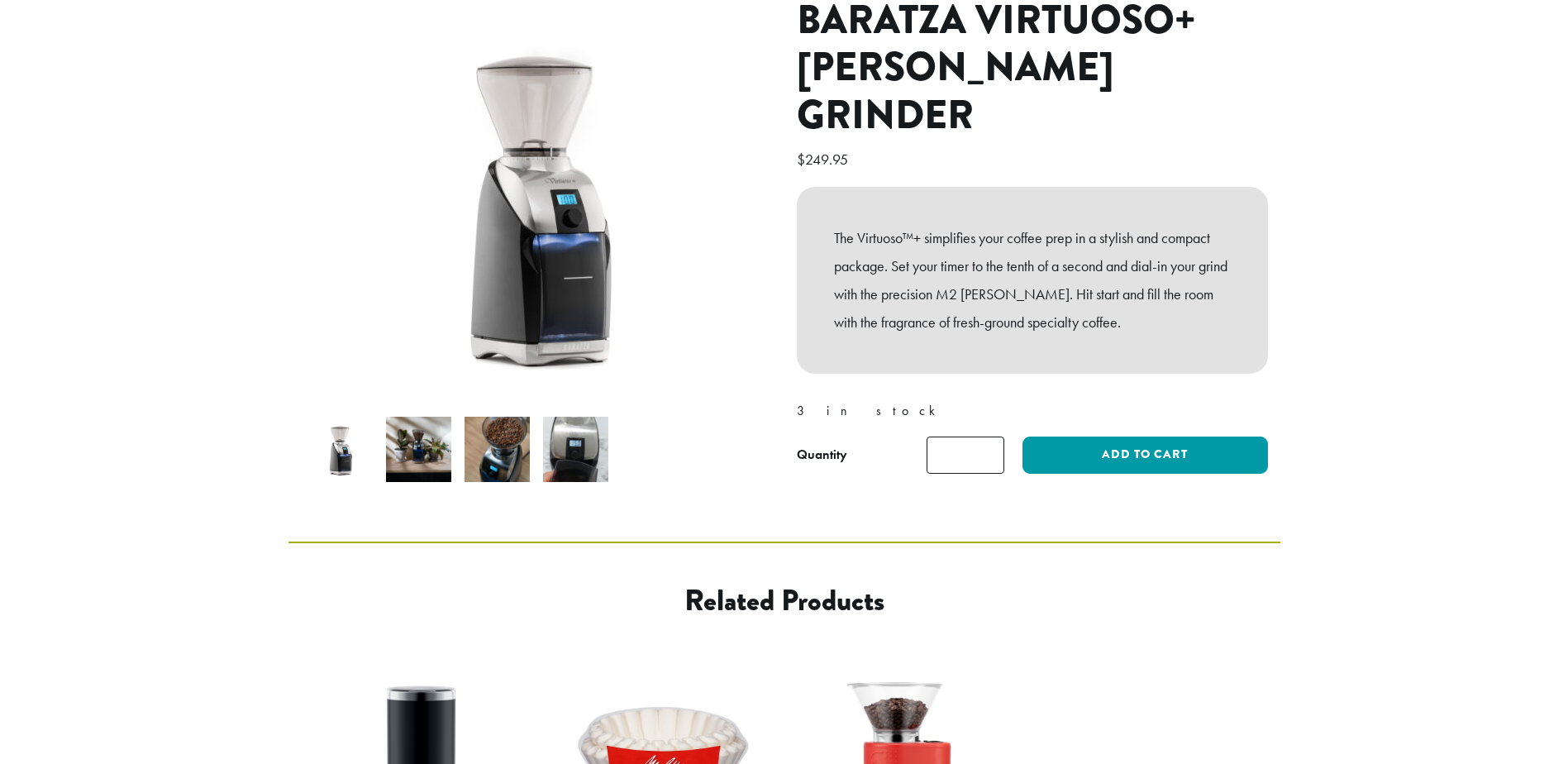
scroll to position [165, 0]
